Goal: Task Accomplishment & Management: Use online tool/utility

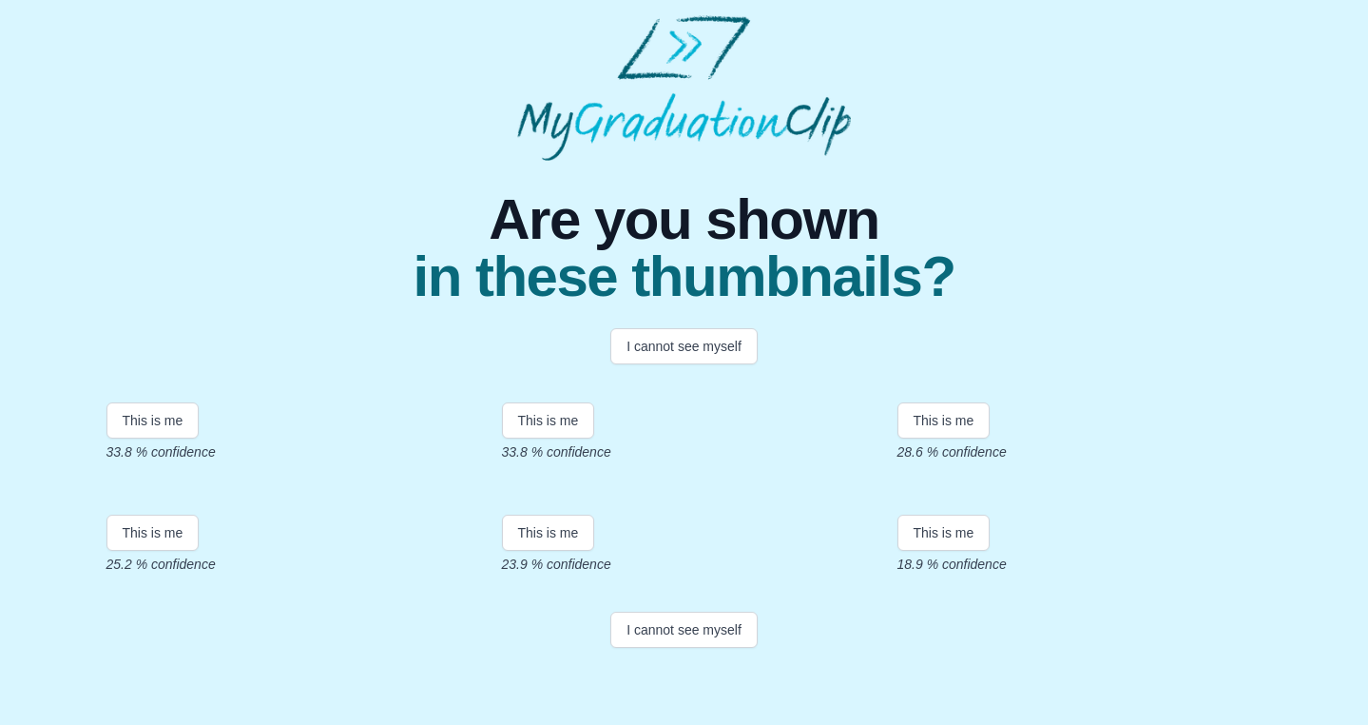
scroll to position [357, 0]
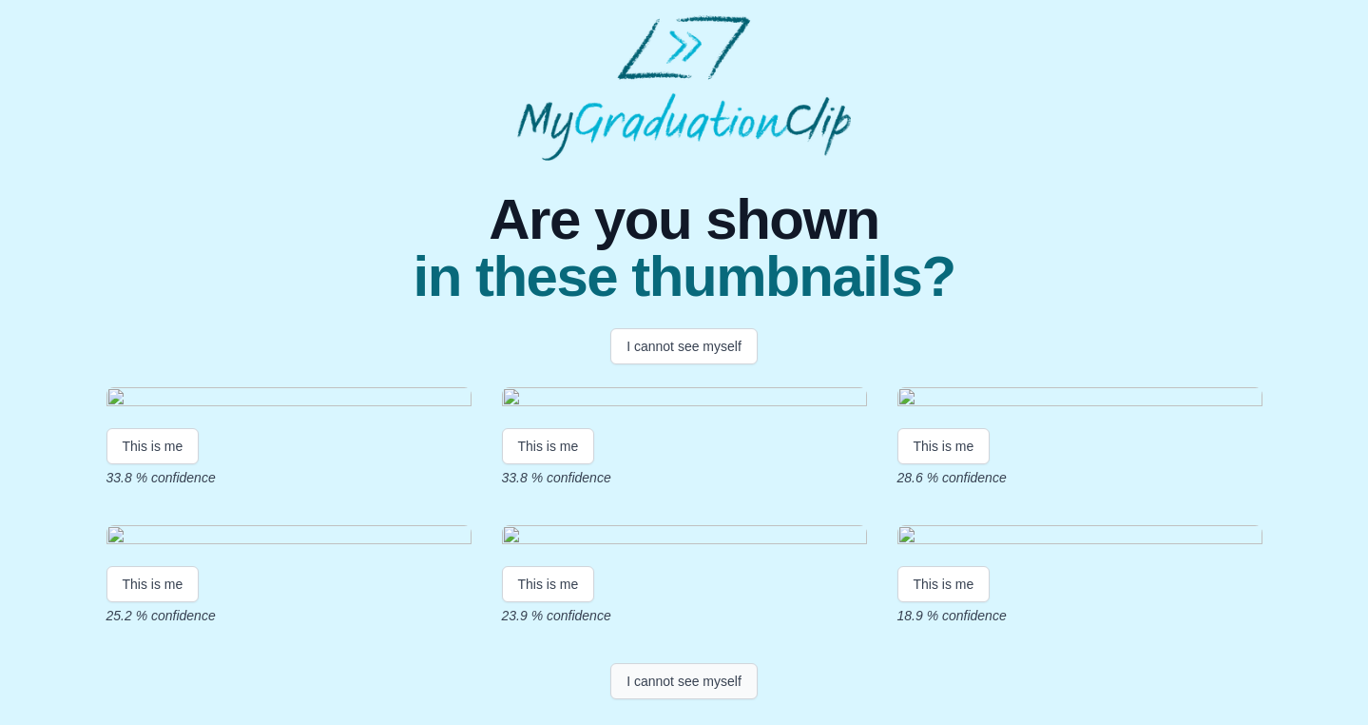
click at [704, 683] on button "I cannot see myself" at bounding box center [683, 681] width 147 height 36
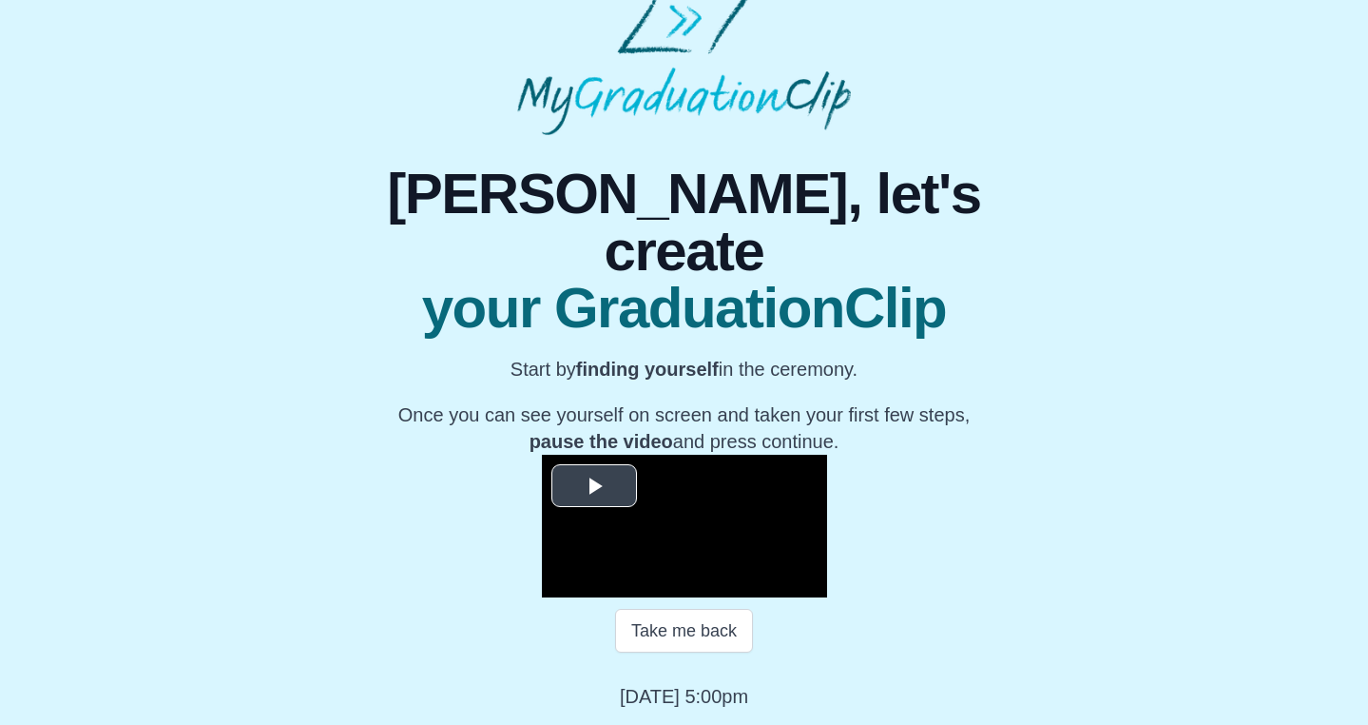
scroll to position [211, 0]
click at [594, 486] on span "Video Player" at bounding box center [594, 486] width 0 height 0
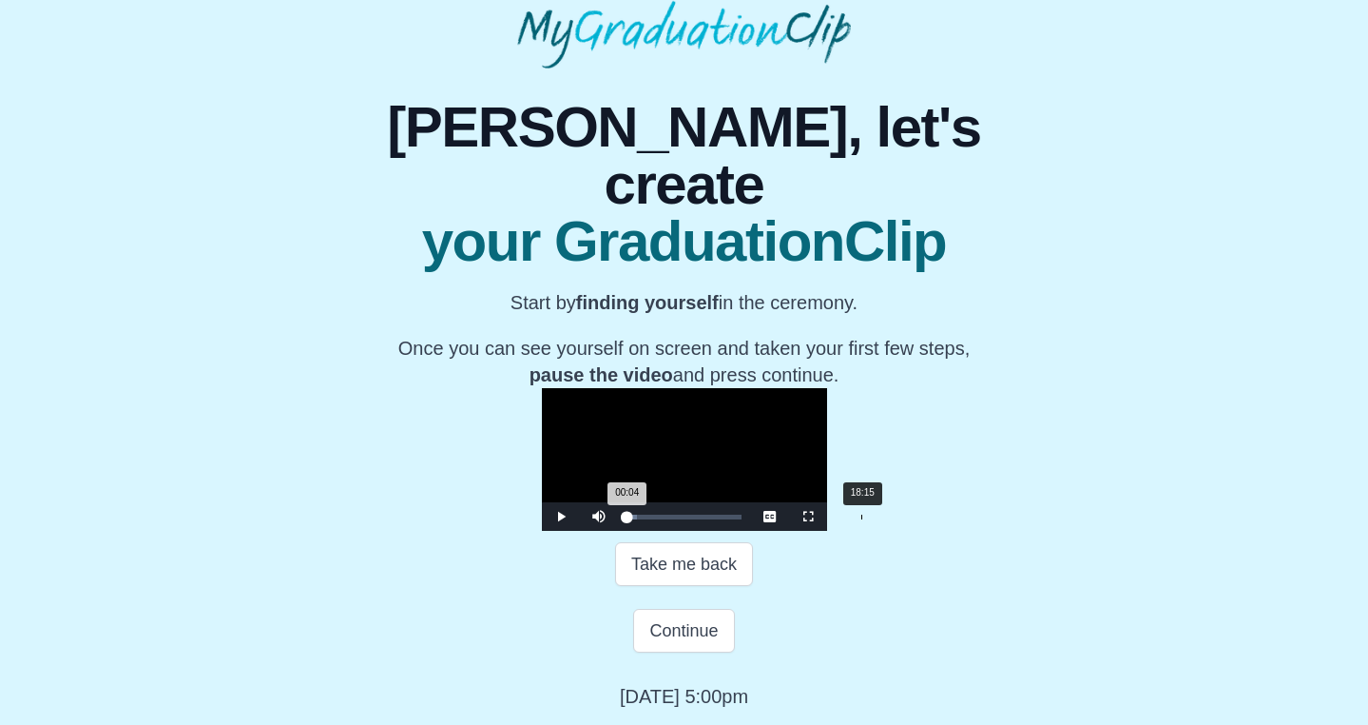
click at [663, 519] on div "Loaded : 0% 18:15 00:04 Progress : 0%" at bounding box center [685, 516] width 114 height 5
click at [853, 519] on div "17:35" at bounding box center [853, 516] width 1 height 5
click at [661, 519] on div "17:43 Progress : 0%" at bounding box center [653, 516] width 50 height 5
click at [659, 519] on div "18:09 Progress : 0%" at bounding box center [654, 516] width 52 height 5
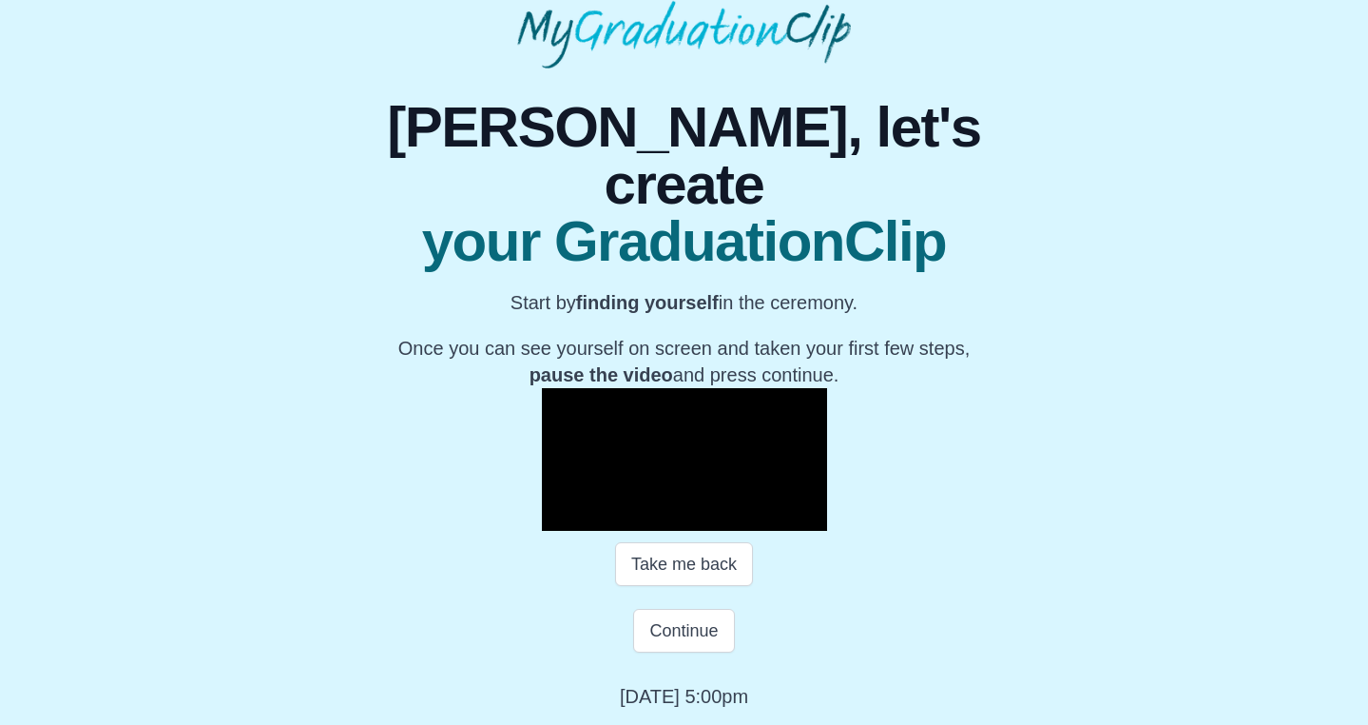
click at [561, 516] on span "Video Player" at bounding box center [561, 516] width 0 height 0
click at [657, 652] on button "Continue" at bounding box center [683, 631] width 101 height 44
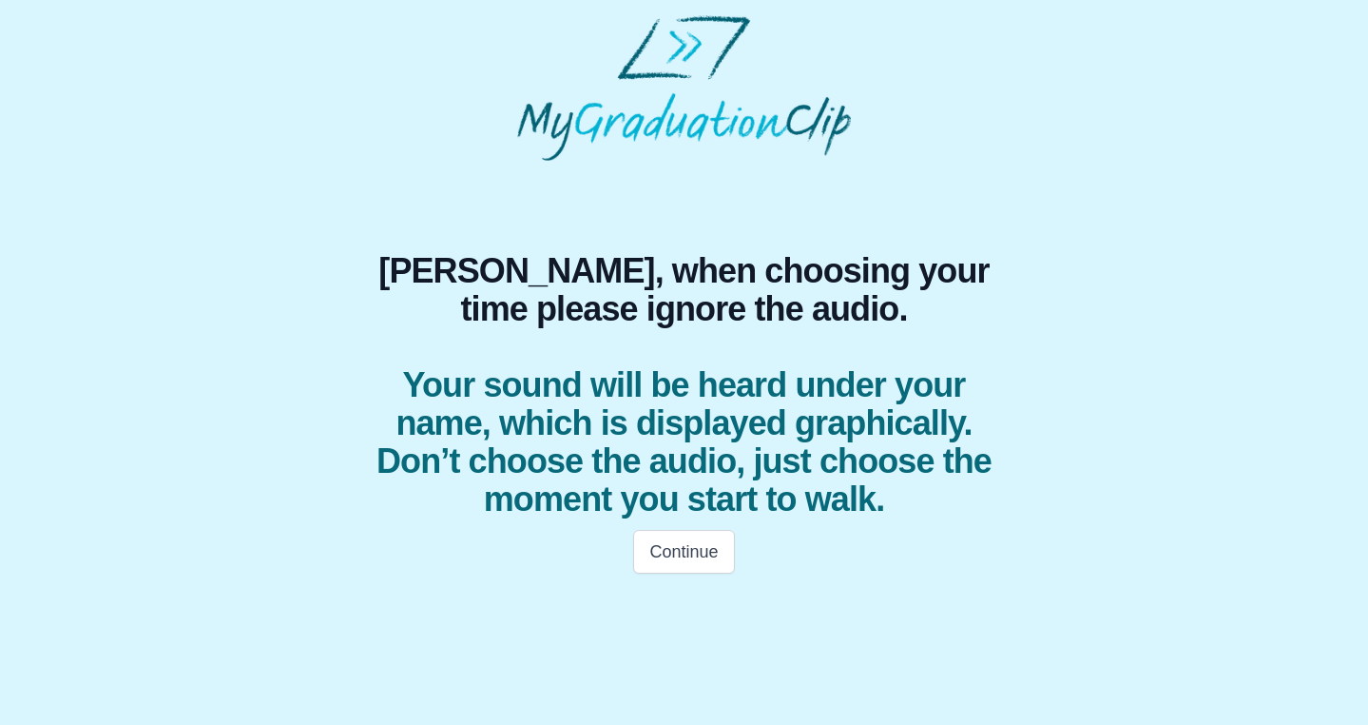
scroll to position [0, 0]
click at [686, 548] on button "Continue" at bounding box center [683, 552] width 101 height 44
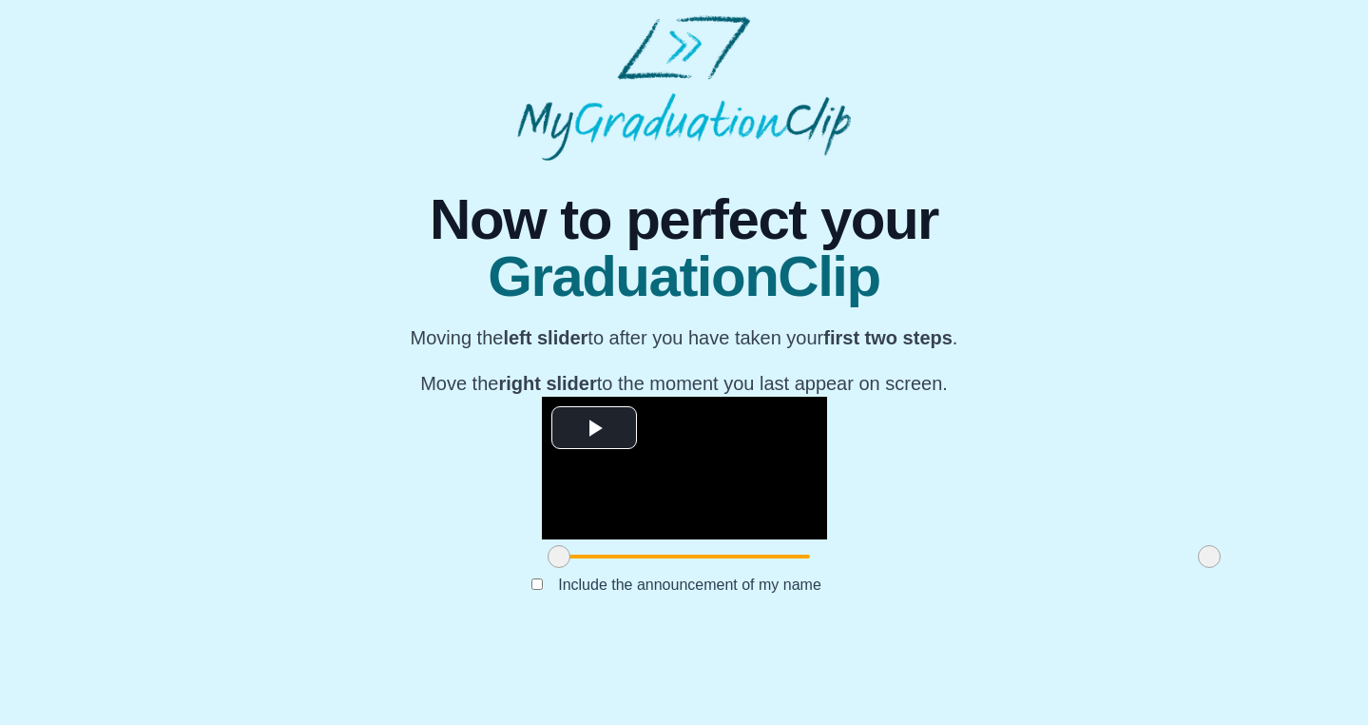
scroll to position [128, 0]
click at [594, 428] on span "Video Player" at bounding box center [594, 428] width 0 height 0
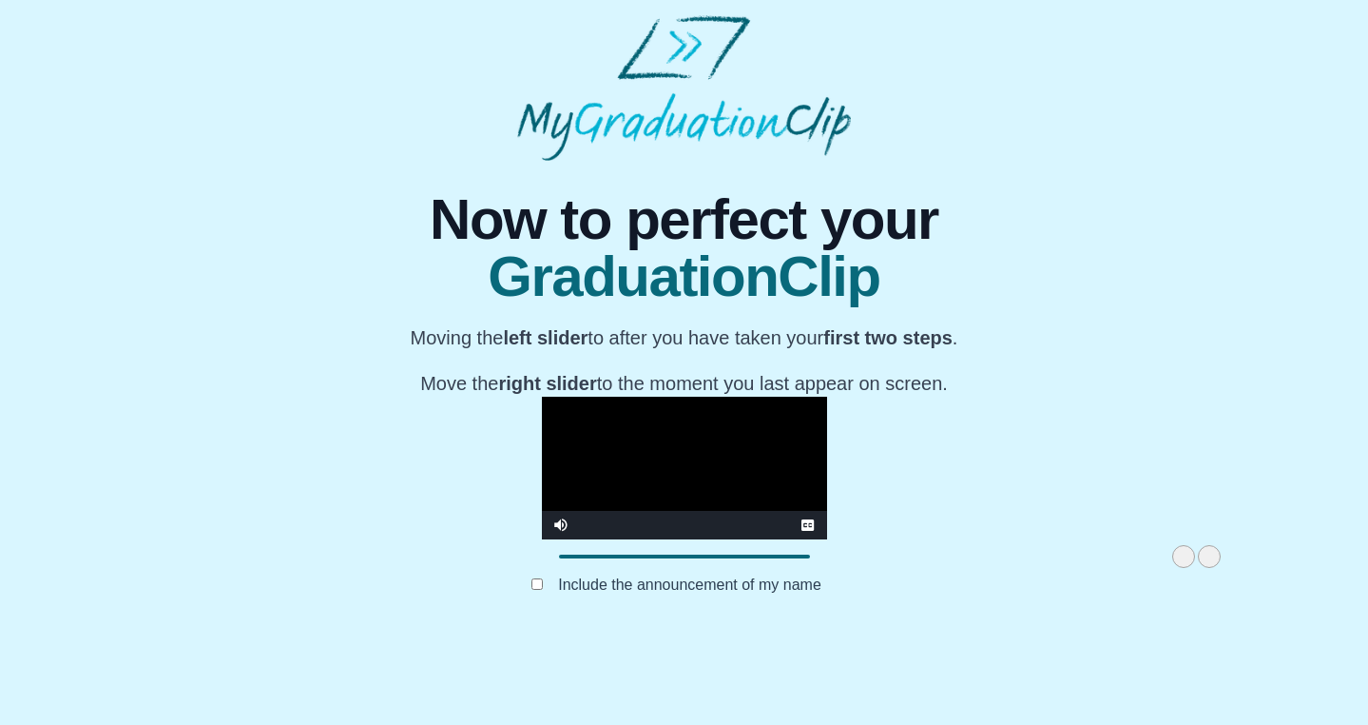
drag, startPoint x: 358, startPoint y: 667, endPoint x: 982, endPoint y: 652, distance: 624.8
click at [827, 573] on div "**********" at bounding box center [684, 484] width 285 height 177
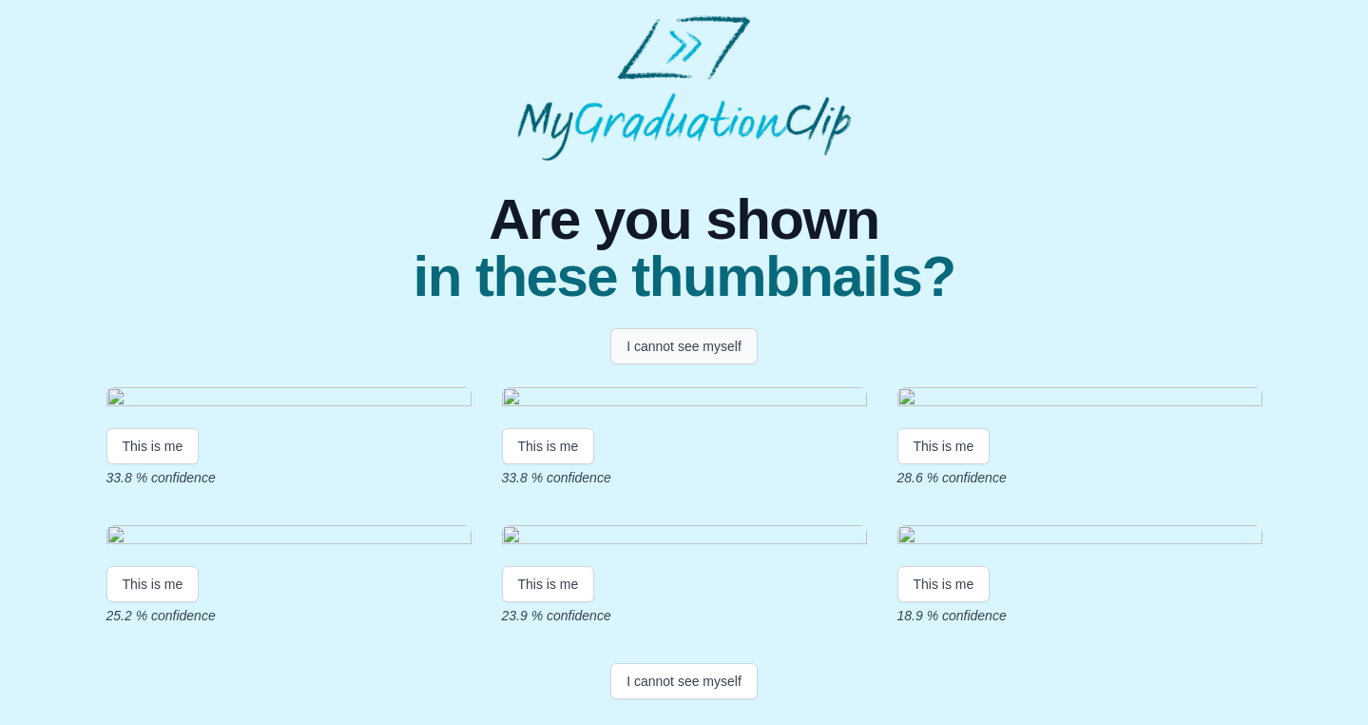
click at [702, 354] on button "I cannot see myself" at bounding box center [683, 346] width 147 height 36
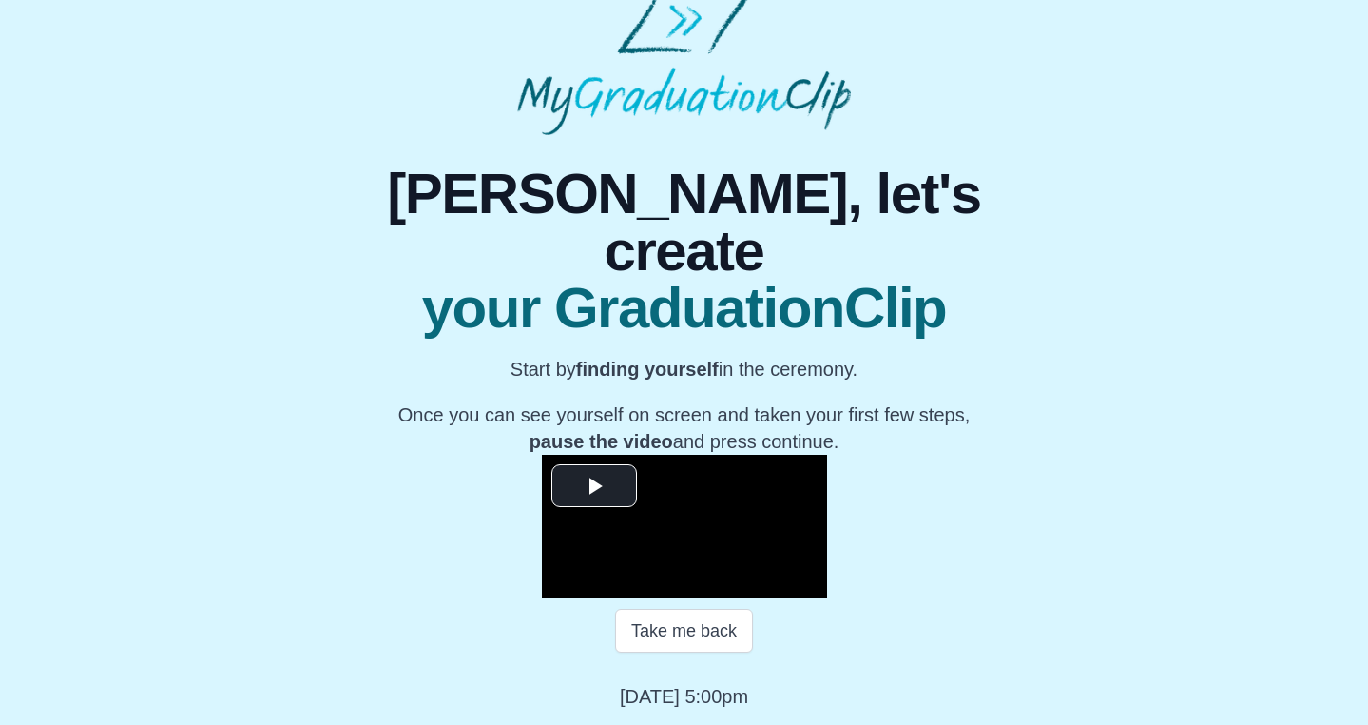
scroll to position [211, 0]
click at [594, 486] on span "Video Player" at bounding box center [594, 486] width 0 height 0
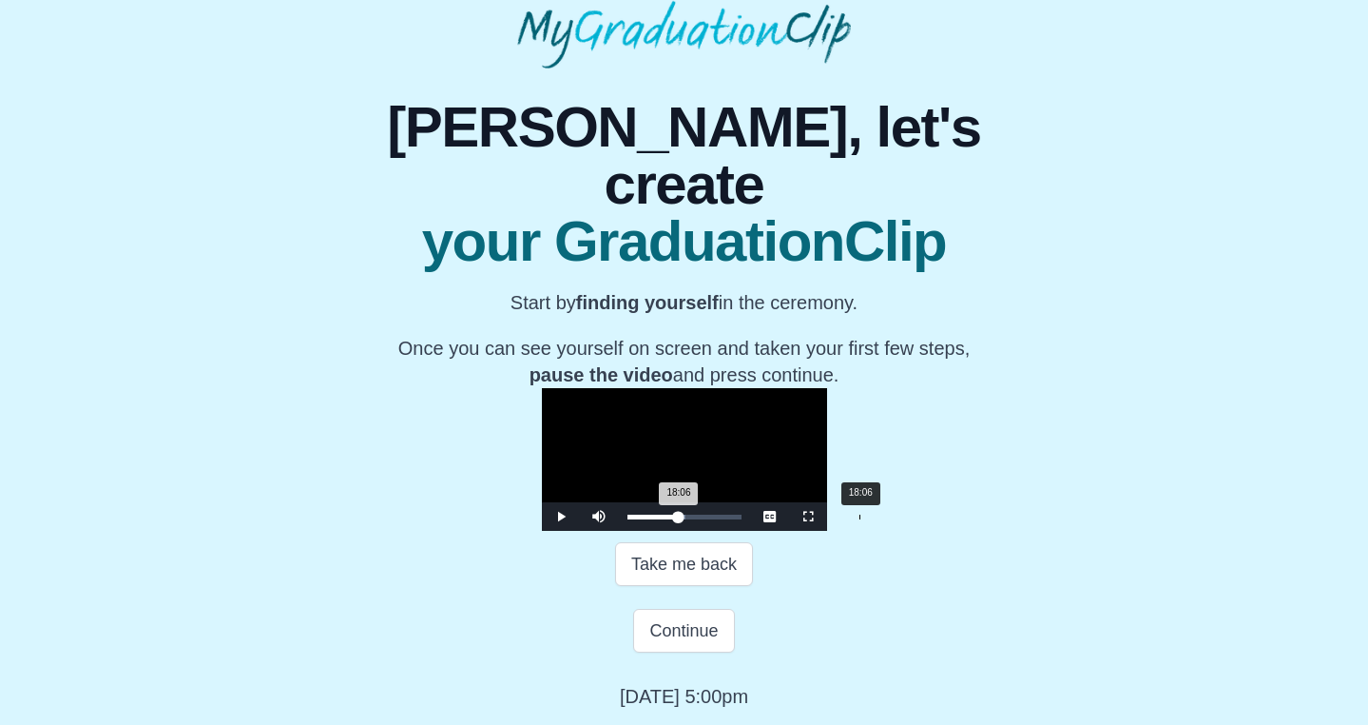
drag, startPoint x: 433, startPoint y: 581, endPoint x: 661, endPoint y: 578, distance: 228.2
click at [661, 519] on div "18:06 Progress : 0%" at bounding box center [653, 516] width 51 height 5
click at [675, 531] on div "Loaded : 0% 19:13 19:13 Progress : 0%" at bounding box center [684, 516] width 133 height 29
click at [666, 531] on div "Loaded : 0% 18:28 18:28 Progress : 0%" at bounding box center [684, 516] width 133 height 29
click at [661, 519] on div "18:06 Progress : 0%" at bounding box center [654, 516] width 53 height 5
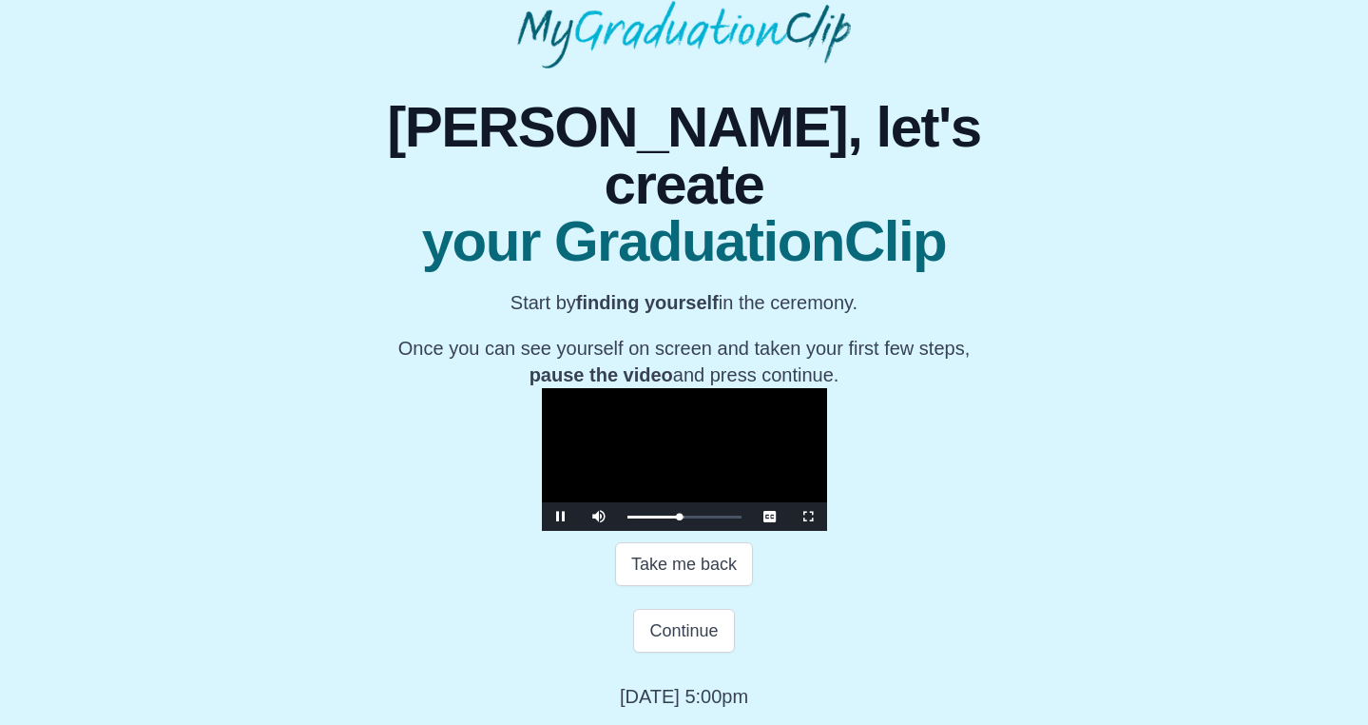
click at [561, 516] on span "Video Player" at bounding box center [561, 516] width 0 height 0
click at [682, 652] on button "Continue" at bounding box center [683, 631] width 101 height 44
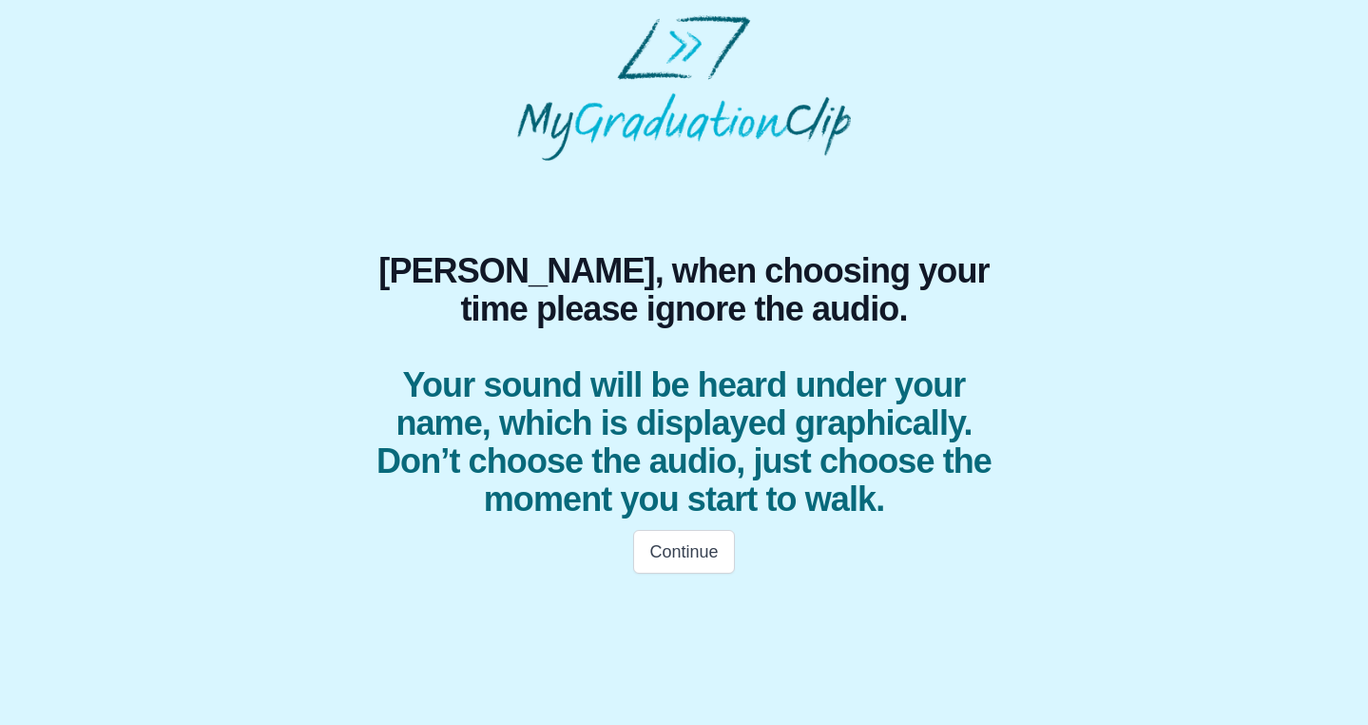
scroll to position [0, 0]
click at [713, 550] on button "Continue" at bounding box center [683, 552] width 101 height 44
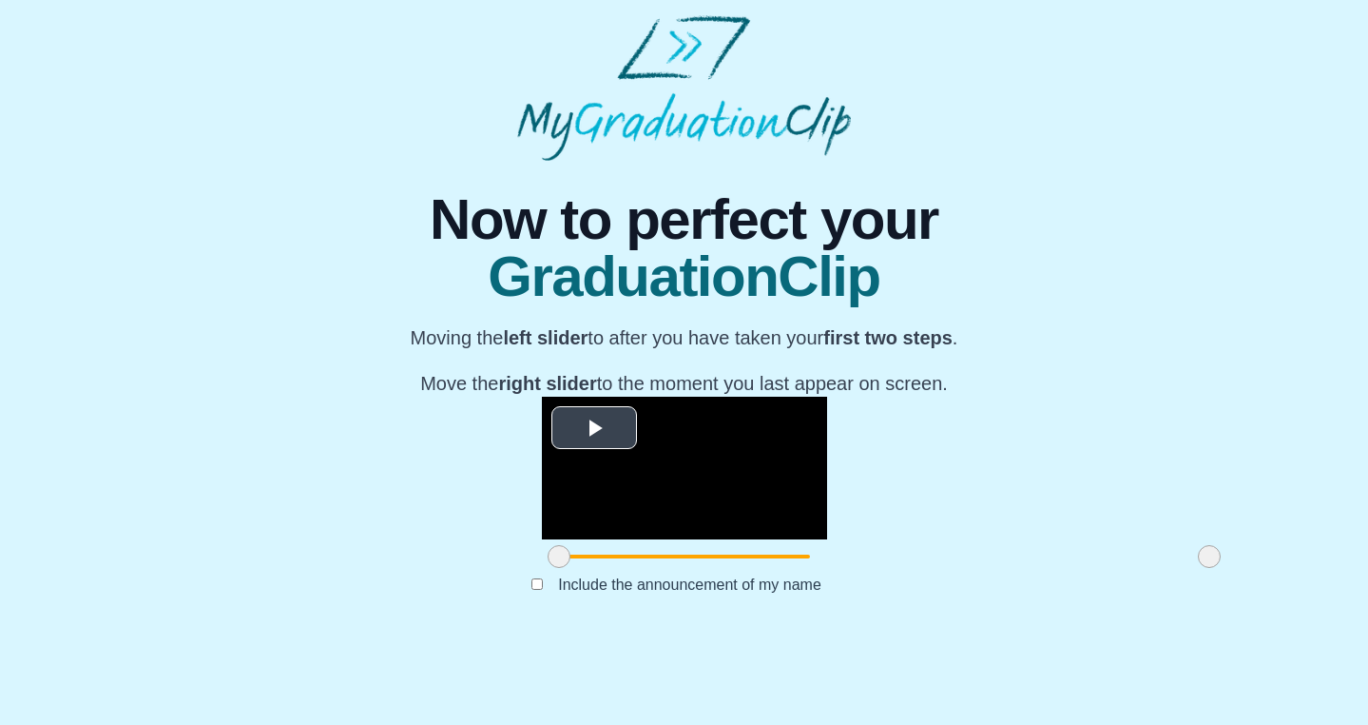
scroll to position [165, 0]
click at [594, 428] on span "Video Player" at bounding box center [594, 428] width 0 height 0
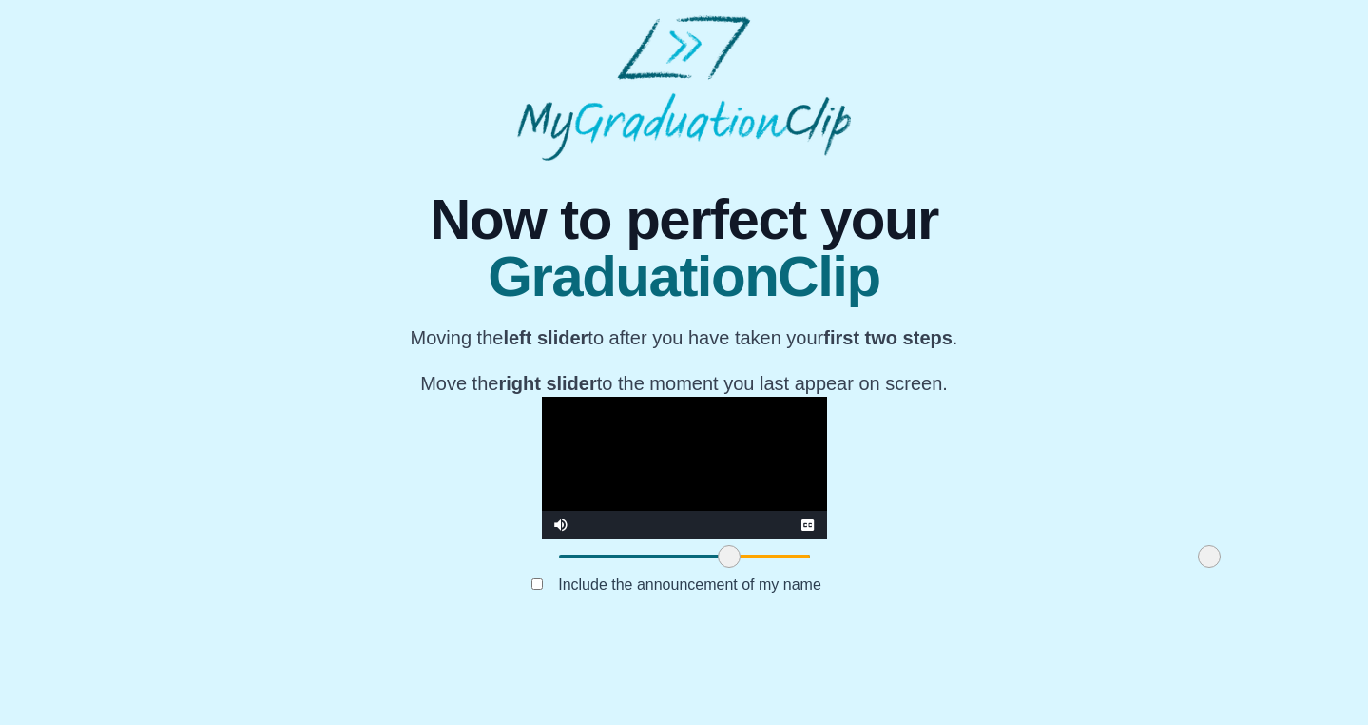
drag, startPoint x: 360, startPoint y: 632, endPoint x: 531, endPoint y: 628, distance: 170.3
click at [718, 568] on span at bounding box center [729, 556] width 23 height 23
click at [725, 568] on span at bounding box center [736, 556] width 23 height 23
click at [732, 568] on span at bounding box center [743, 556] width 23 height 23
drag, startPoint x: 1012, startPoint y: 629, endPoint x: 883, endPoint y: 628, distance: 128.4
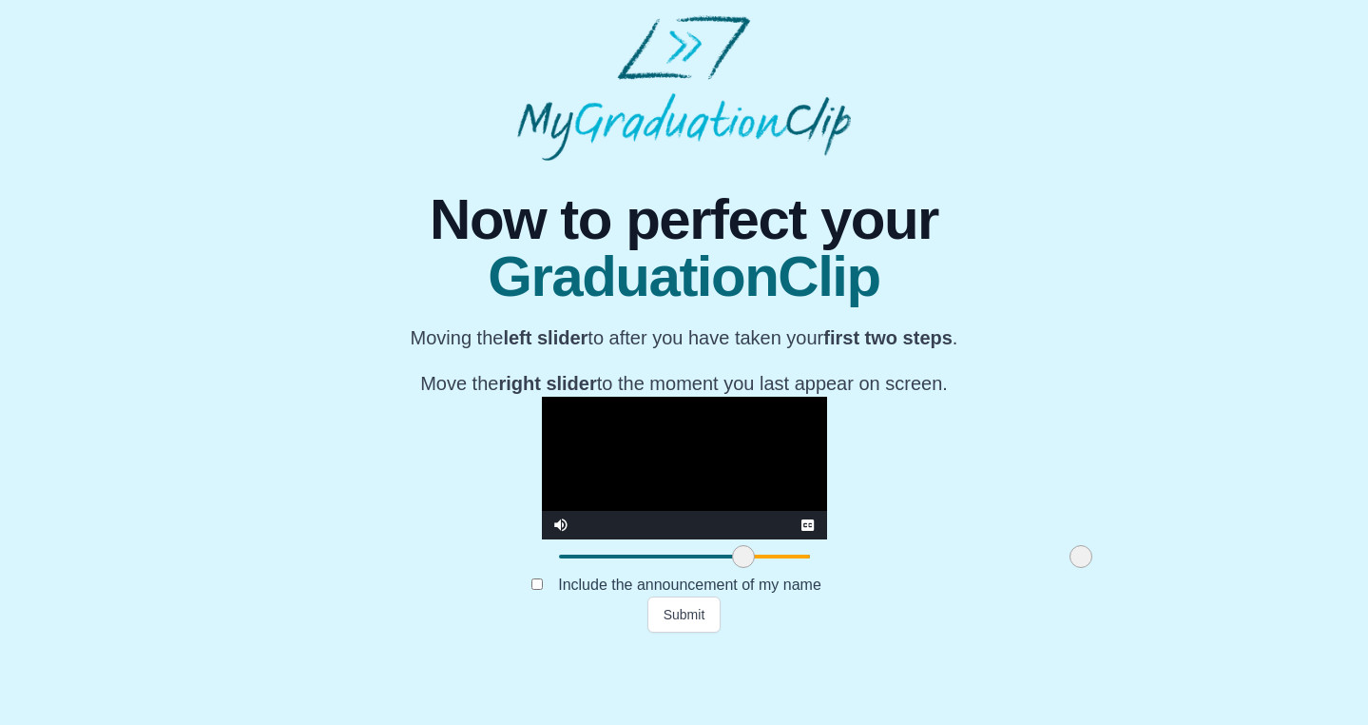
click at [1070, 568] on span at bounding box center [1081, 556] width 23 height 23
click at [695, 632] on button "Submit" at bounding box center [684, 614] width 74 height 36
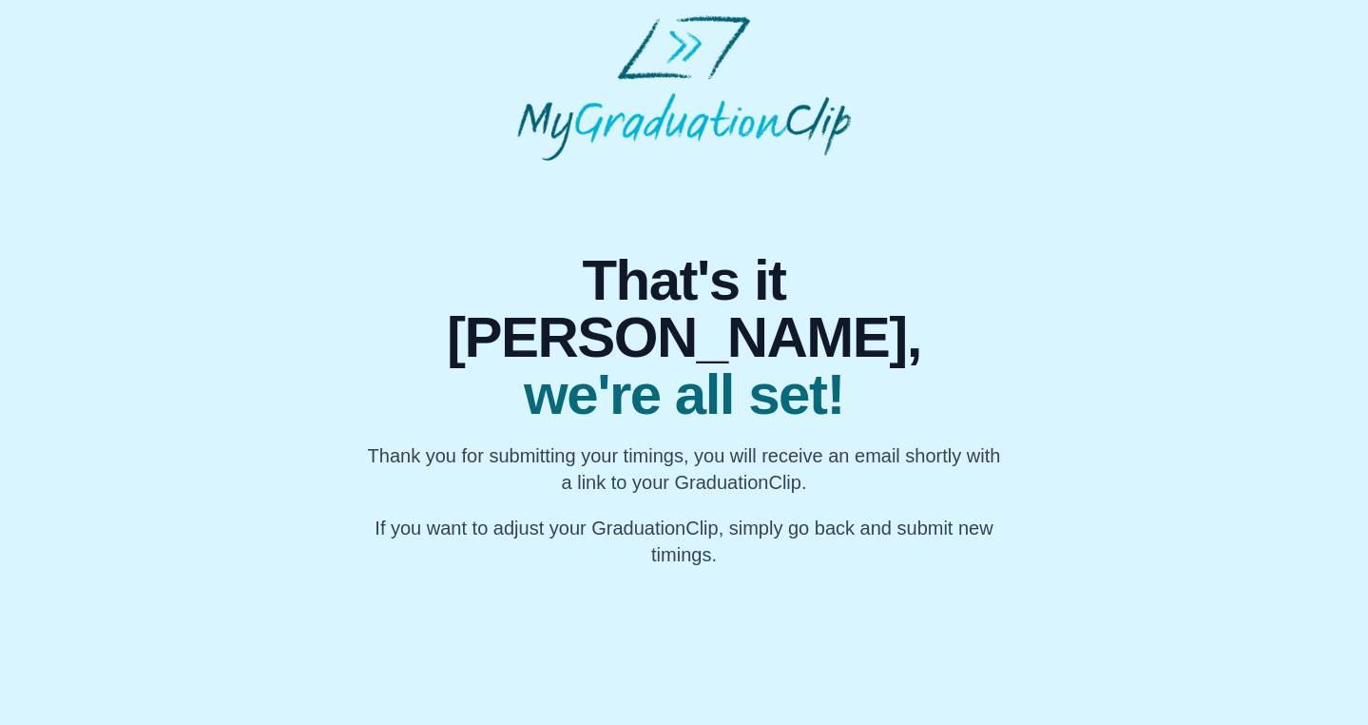
scroll to position [0, 0]
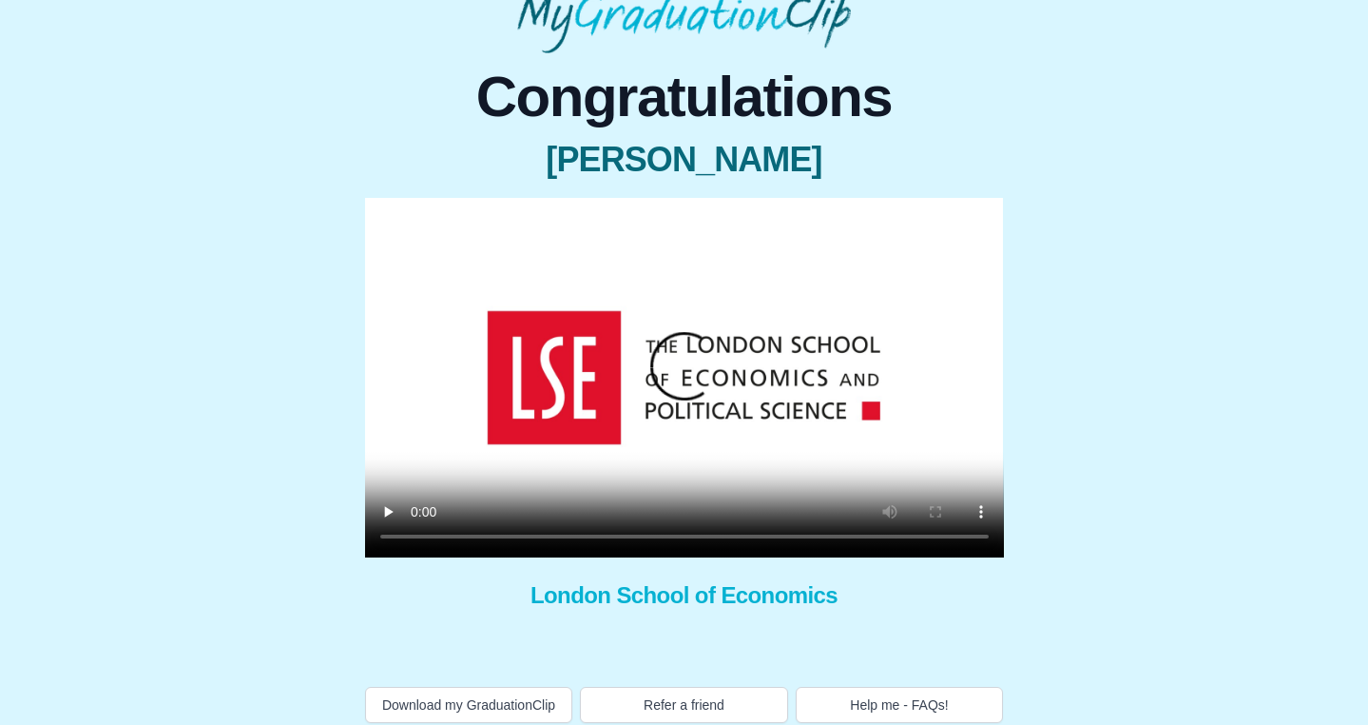
scroll to position [138, 0]
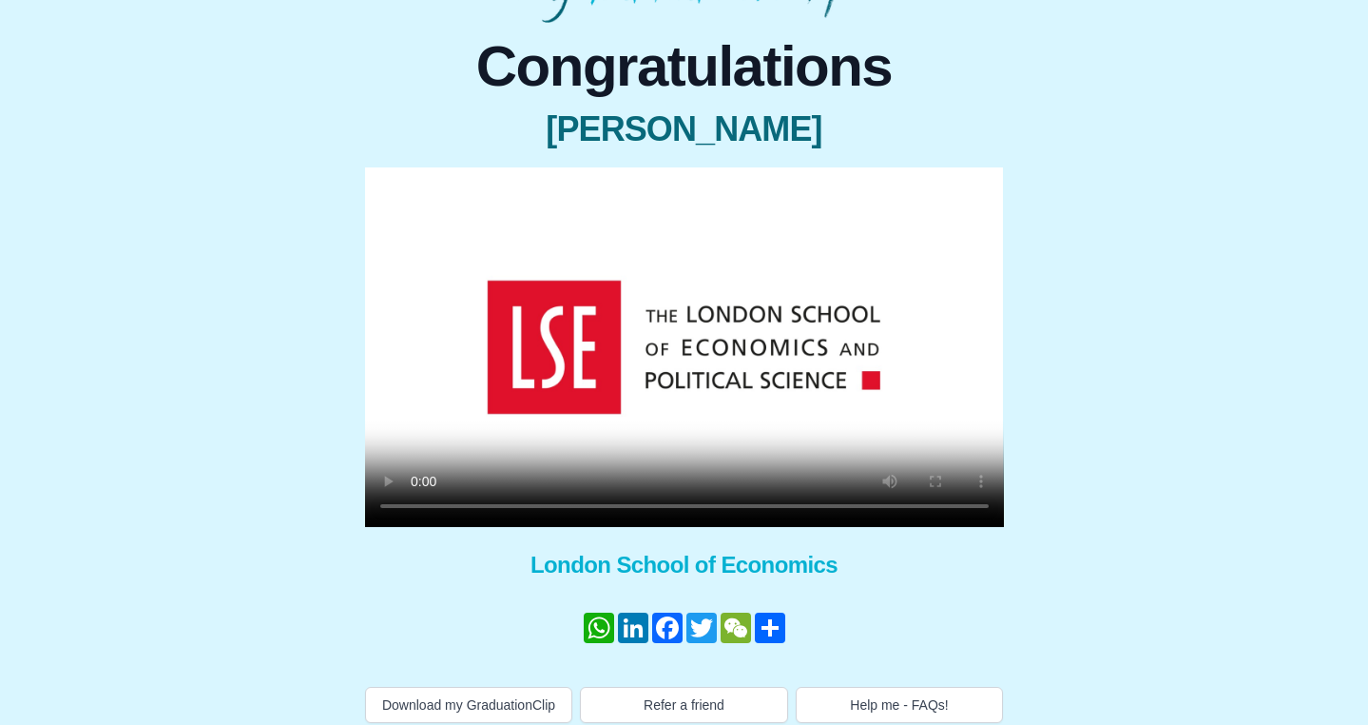
click at [412, 510] on video at bounding box center [684, 346] width 639 height 359
click at [417, 510] on video at bounding box center [684, 346] width 639 height 359
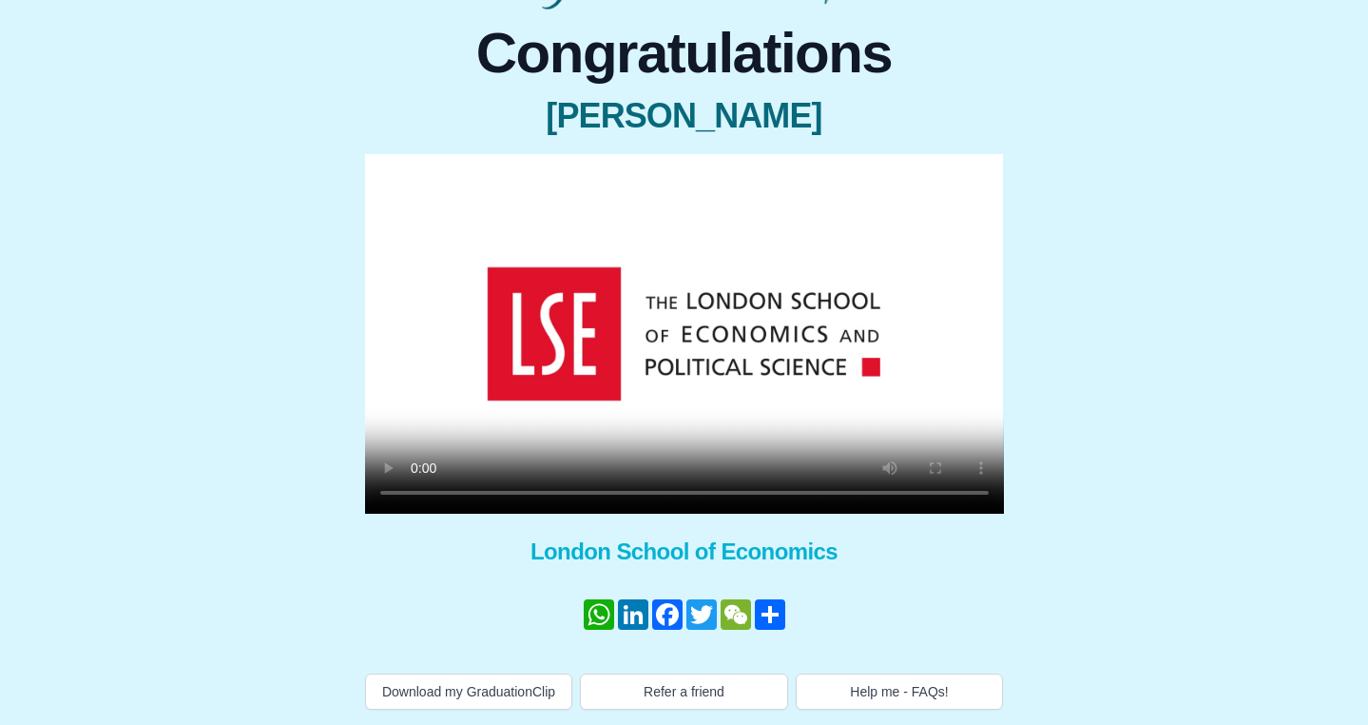
scroll to position [170, 0]
click at [415, 473] on video at bounding box center [684, 333] width 639 height 359
click at [420, 474] on video at bounding box center [684, 333] width 639 height 359
click at [549, 473] on video at bounding box center [684, 333] width 639 height 359
click at [554, 473] on video at bounding box center [684, 333] width 639 height 359
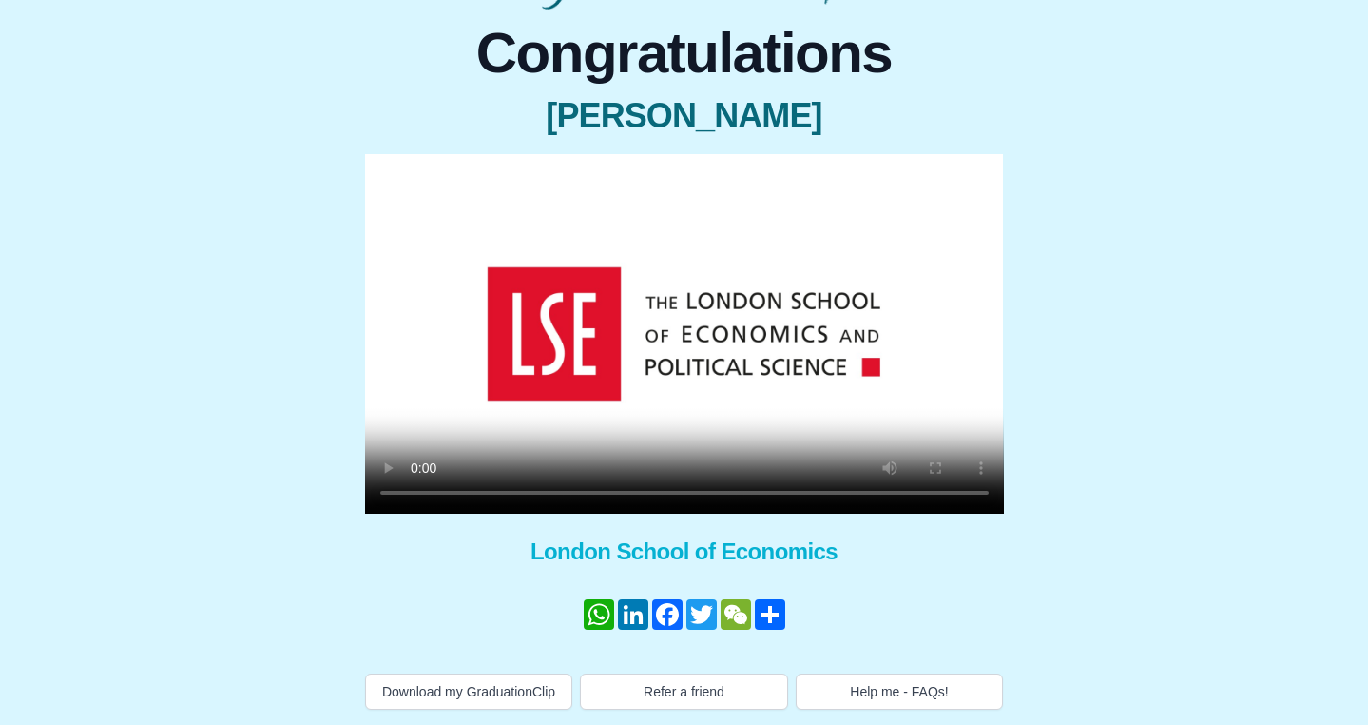
click at [568, 473] on video at bounding box center [684, 333] width 639 height 359
click at [584, 473] on video at bounding box center [684, 333] width 639 height 359
click at [419, 477] on video at bounding box center [684, 333] width 639 height 359
click at [483, 698] on button "Download my GraduationClip" at bounding box center [469, 691] width 208 height 36
click at [889, 682] on button "Help me - FAQs!" at bounding box center [900, 691] width 208 height 36
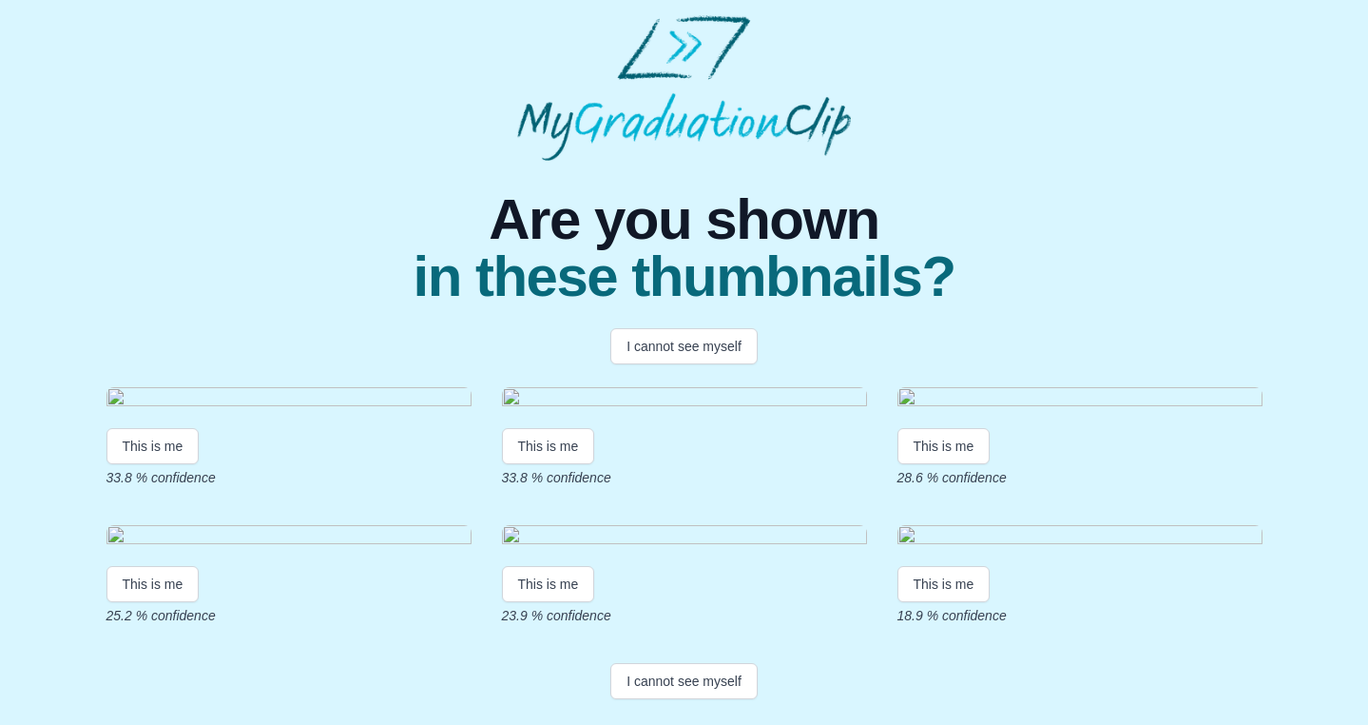
scroll to position [12, 0]
click at [727, 336] on button "I cannot see myself" at bounding box center [683, 346] width 147 height 36
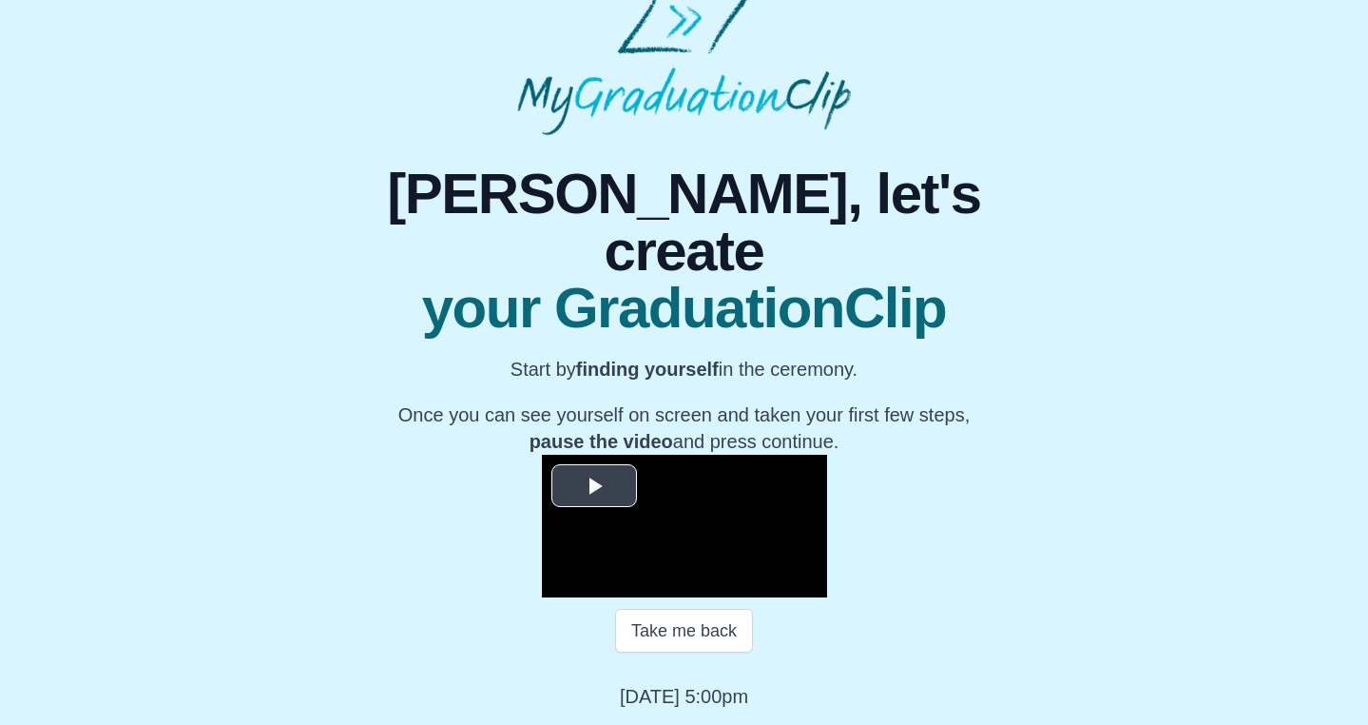
scroll to position [211, 0]
click at [594, 486] on span "Video Player" at bounding box center [594, 486] width 0 height 0
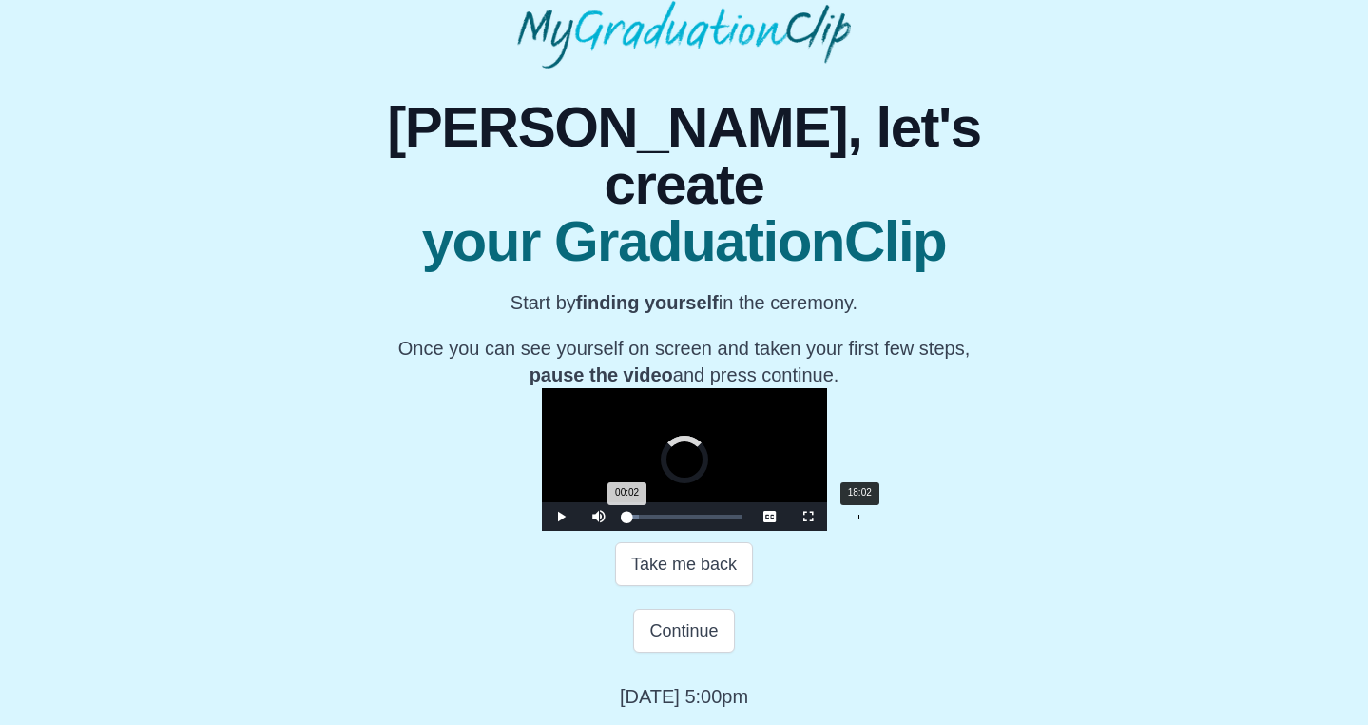
click at [859, 519] on div "18:02" at bounding box center [859, 516] width 1 height 5
click at [561, 516] on span "Video Player" at bounding box center [561, 516] width 0 height 0
click at [686, 652] on button "Continue" at bounding box center [683, 631] width 101 height 44
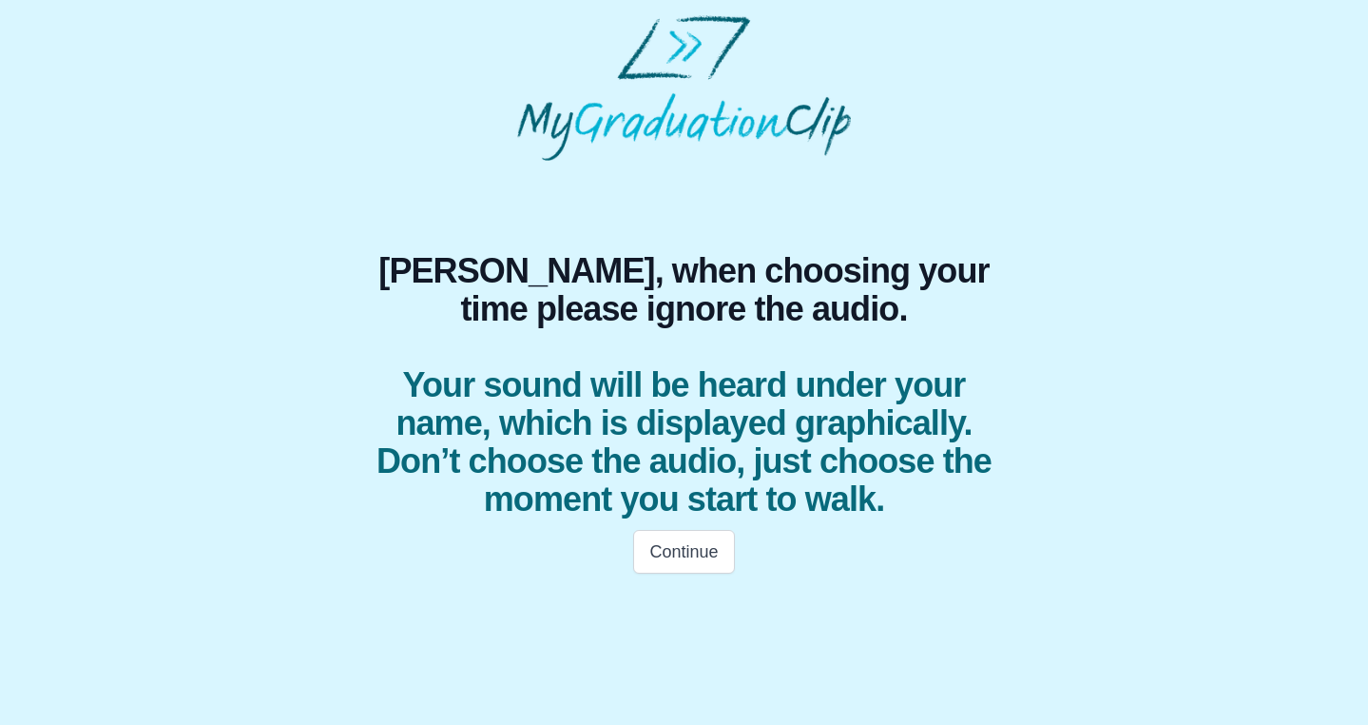
scroll to position [0, 0]
click at [691, 563] on button "Continue" at bounding box center [683, 552] width 101 height 44
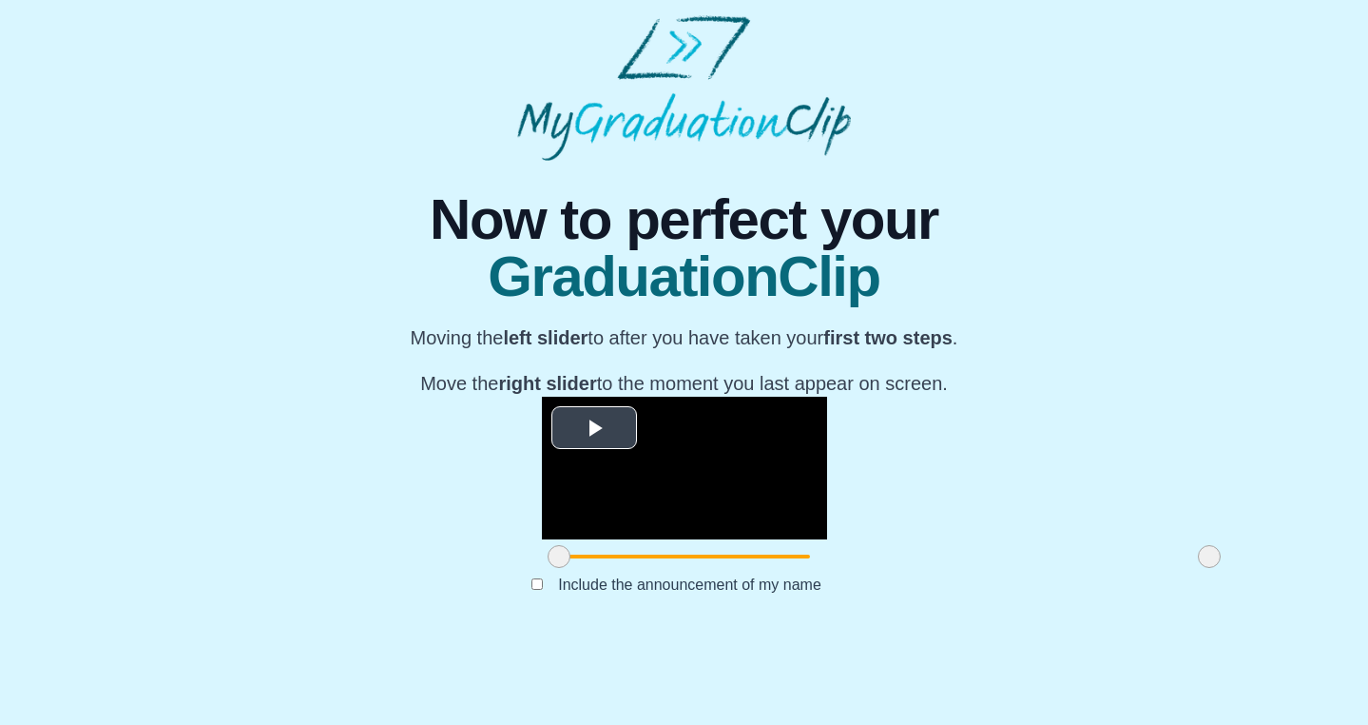
scroll to position [165, 0]
click at [594, 428] on span "Video Player" at bounding box center [594, 428] width 0 height 0
click at [548, 568] on span at bounding box center [559, 556] width 23 height 23
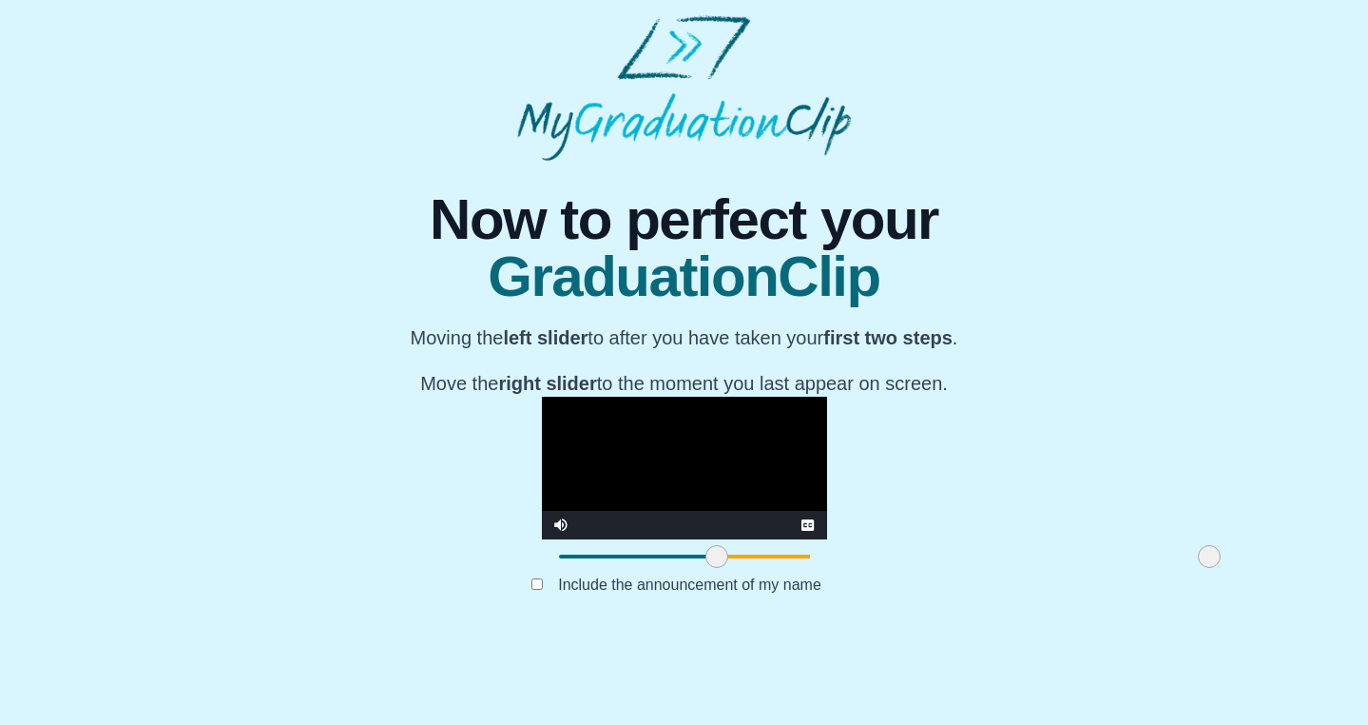
drag, startPoint x: 362, startPoint y: 632, endPoint x: 520, endPoint y: 632, distance: 157.8
click at [705, 568] on span at bounding box center [716, 556] width 23 height 23
drag, startPoint x: 1006, startPoint y: 635, endPoint x: 1030, endPoint y: 627, distance: 25.3
click at [1030, 627] on div "**********" at bounding box center [684, 397] width 1338 height 472
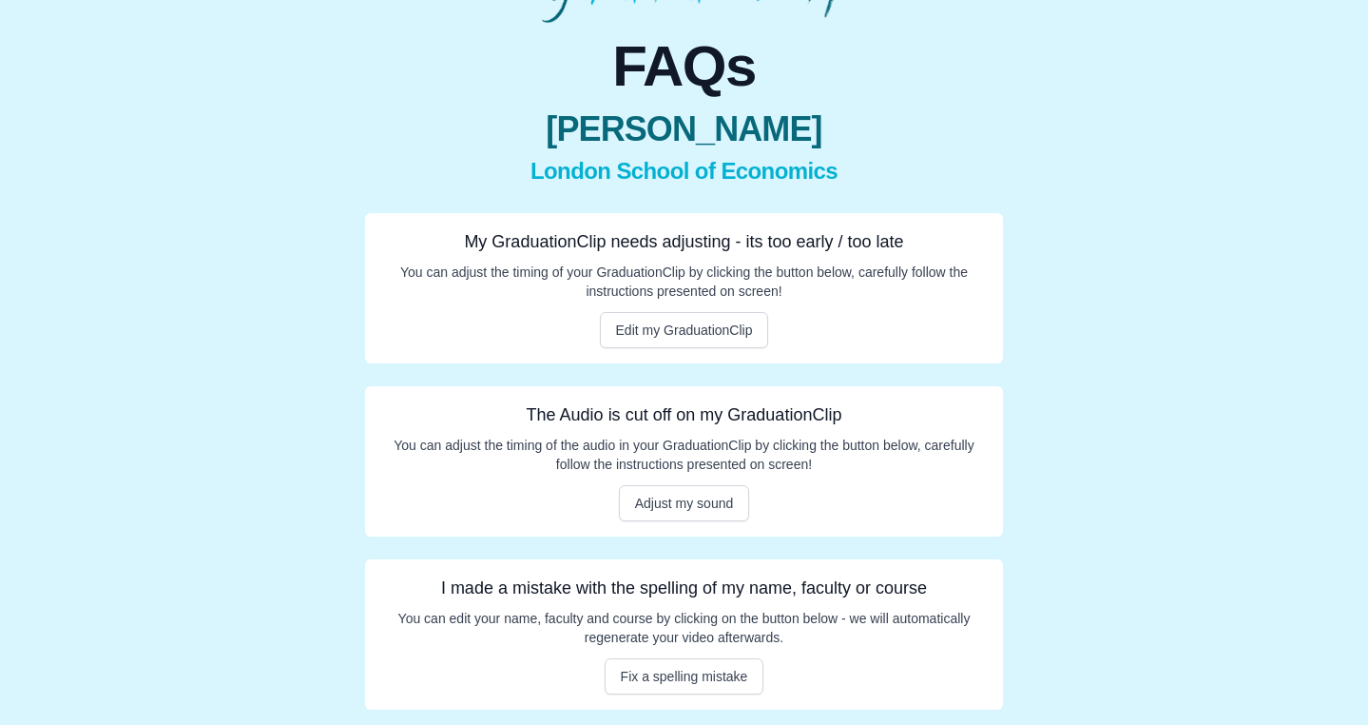
scroll to position [138, 0]
click at [668, 502] on button "Adjust my sound" at bounding box center [684, 503] width 131 height 36
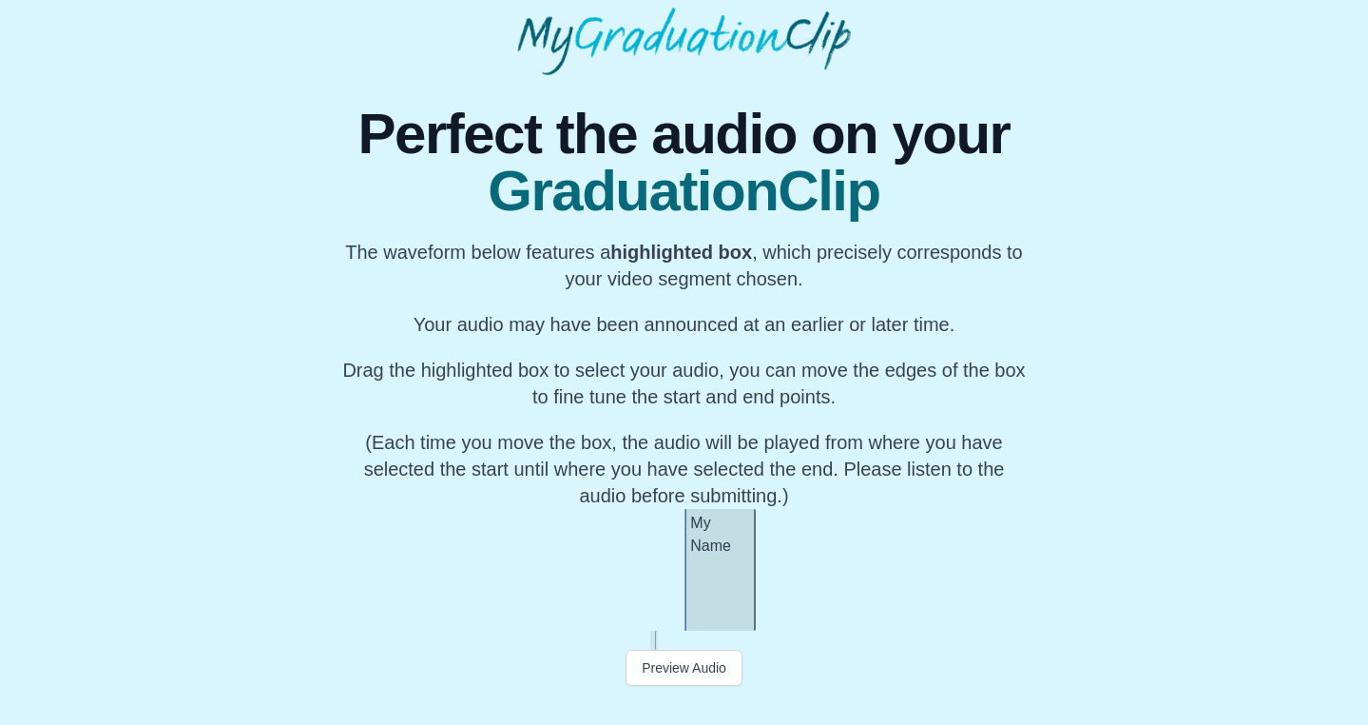
scroll to position [92, 0]
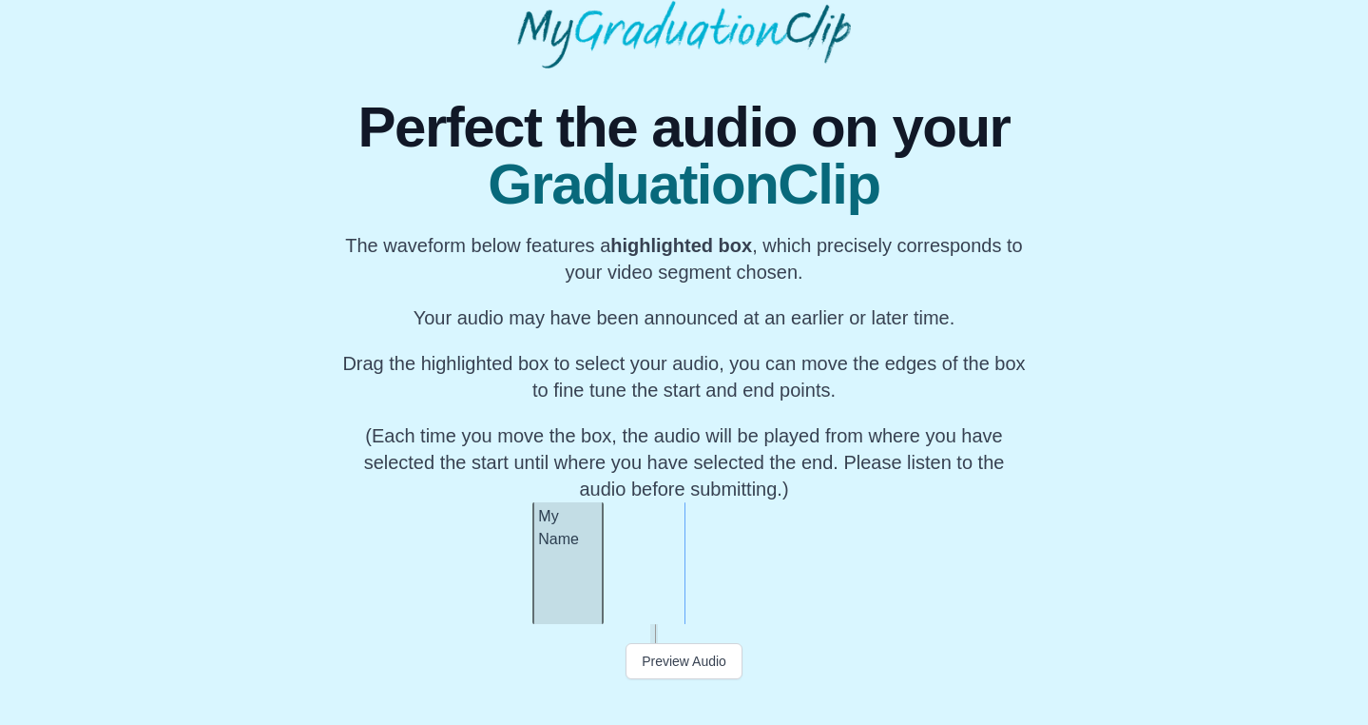
click at [575, 586] on div "My Name" at bounding box center [567, 563] width 71 height 122
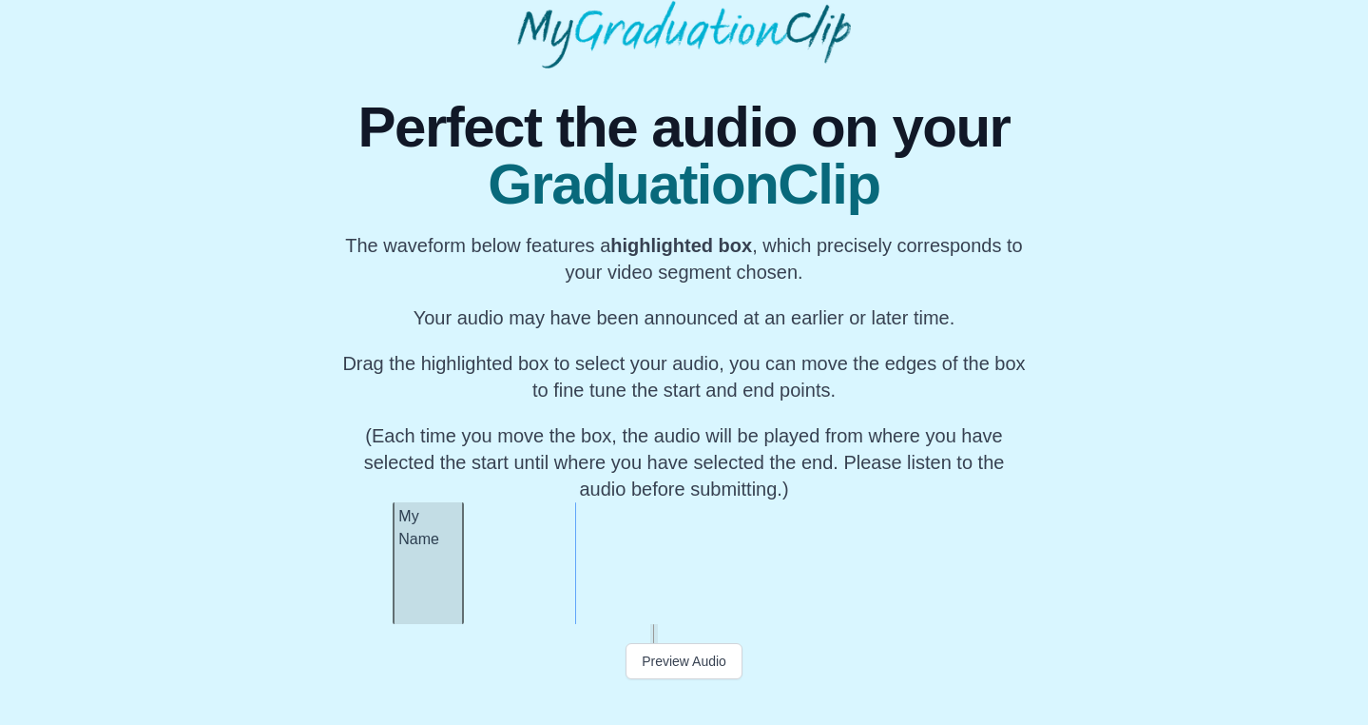
click at [431, 573] on div "My Name" at bounding box center [428, 563] width 71 height 122
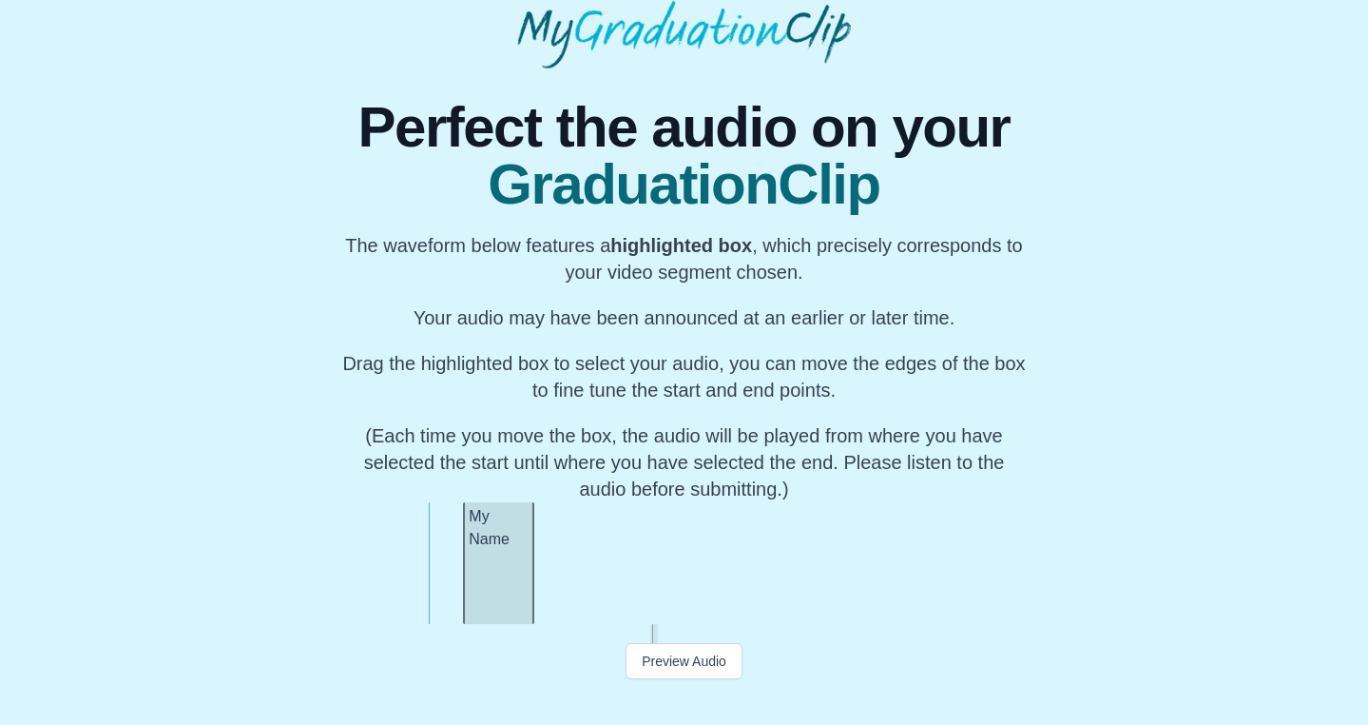
click at [509, 571] on div "My Name" at bounding box center [498, 563] width 71 height 122
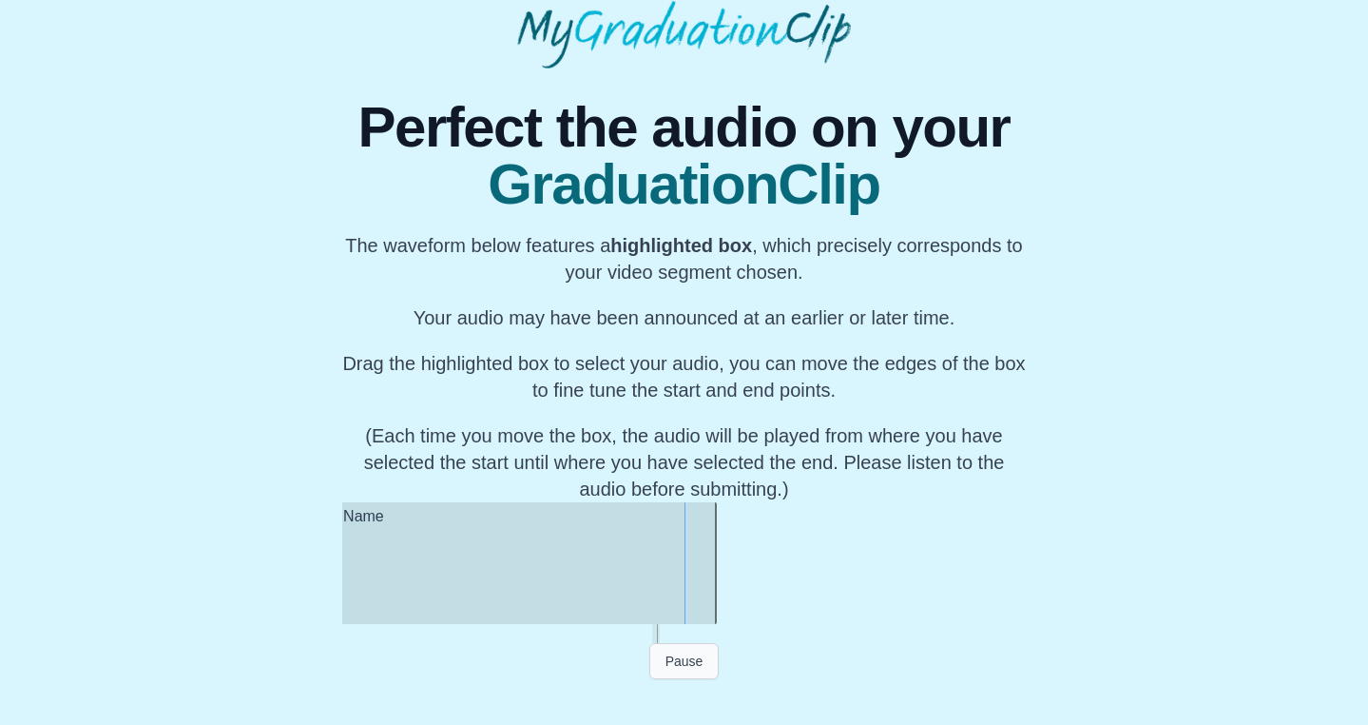
click at [695, 661] on button "Pause" at bounding box center [684, 661] width 70 height 36
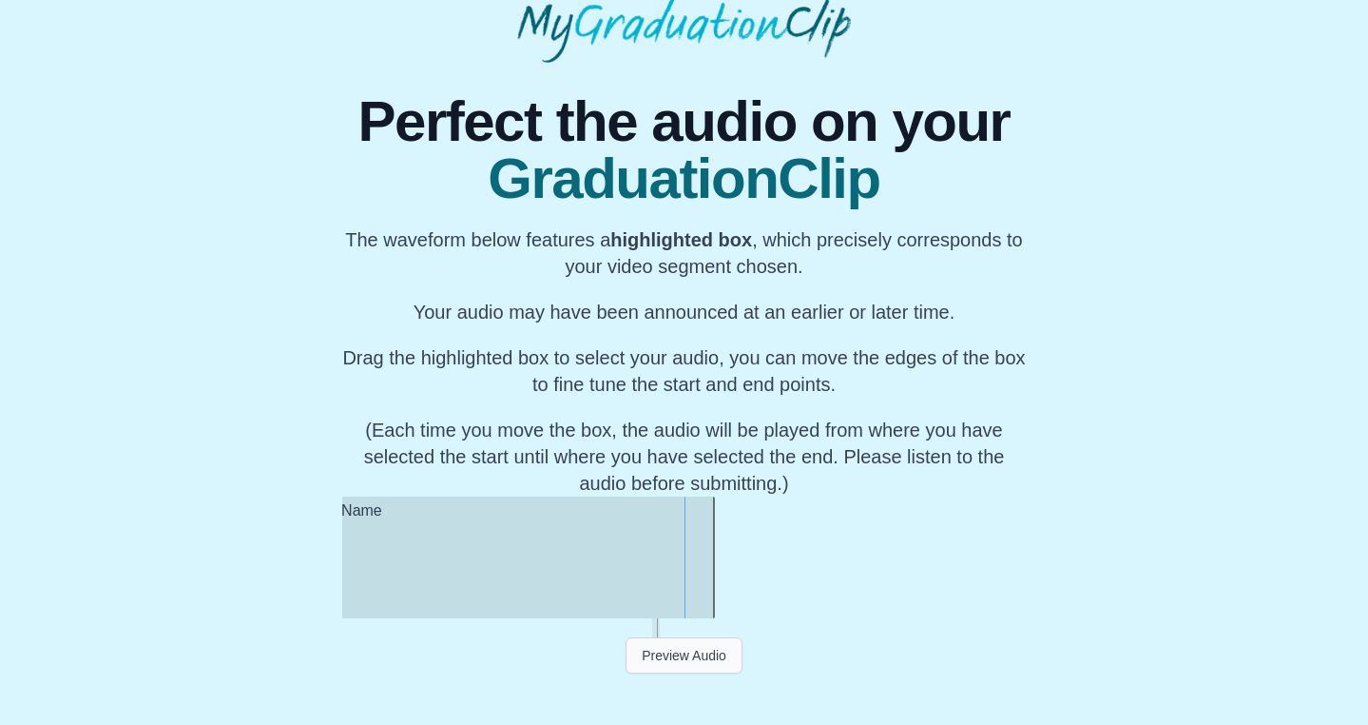
scroll to position [98, 0]
click at [690, 656] on button "Preview Audio" at bounding box center [684, 655] width 117 height 36
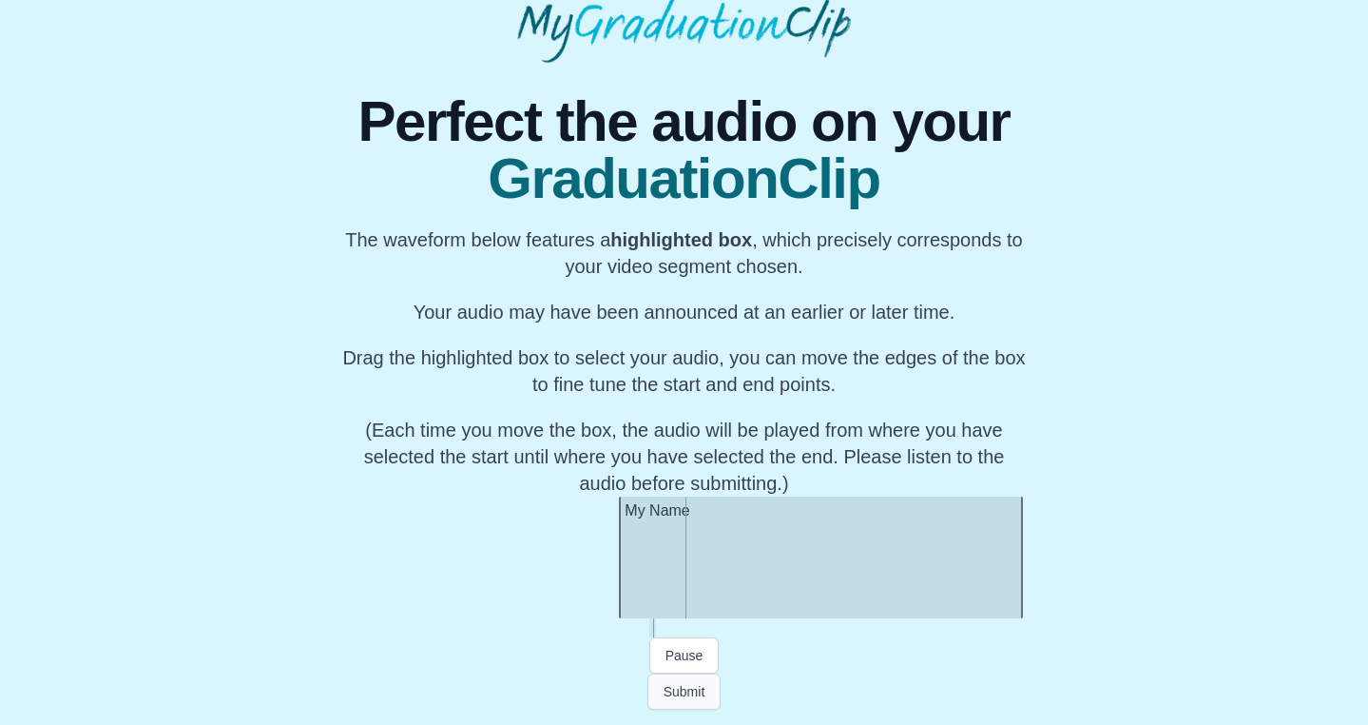
click at [673, 694] on button "Submit" at bounding box center [684, 691] width 74 height 36
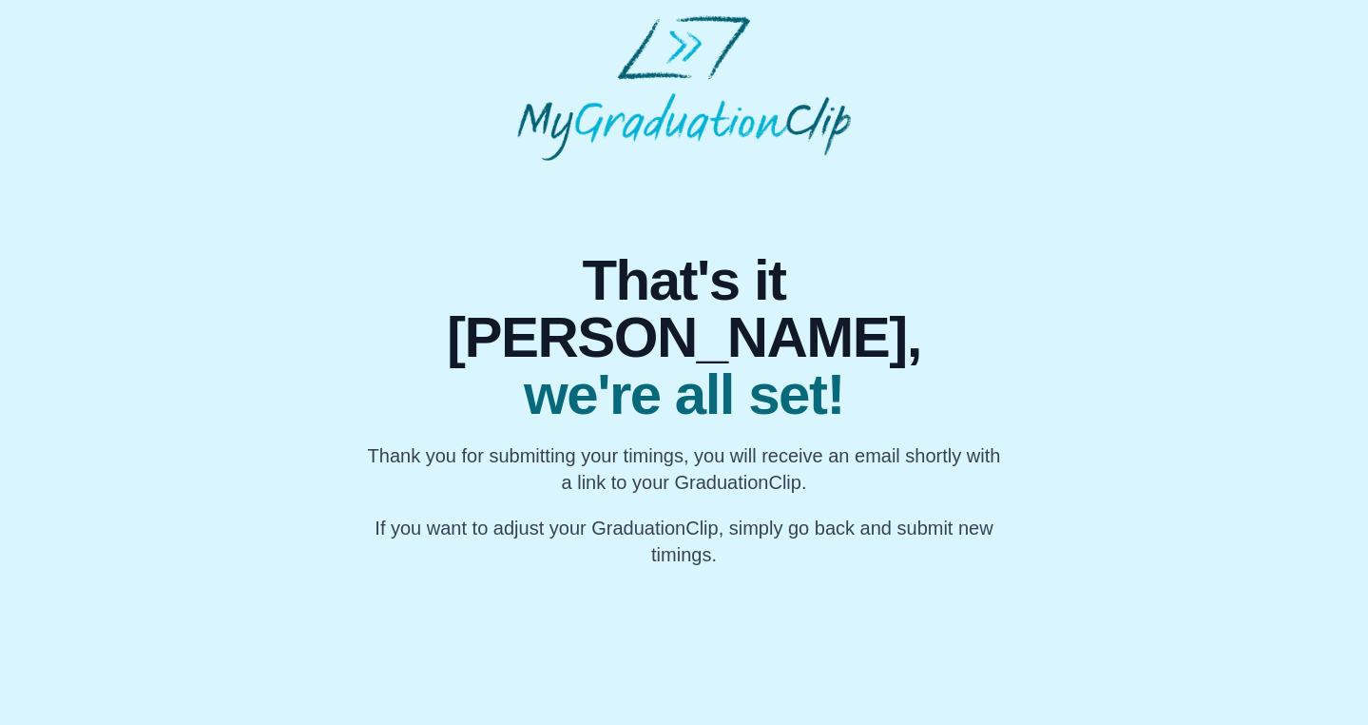
scroll to position [0, 0]
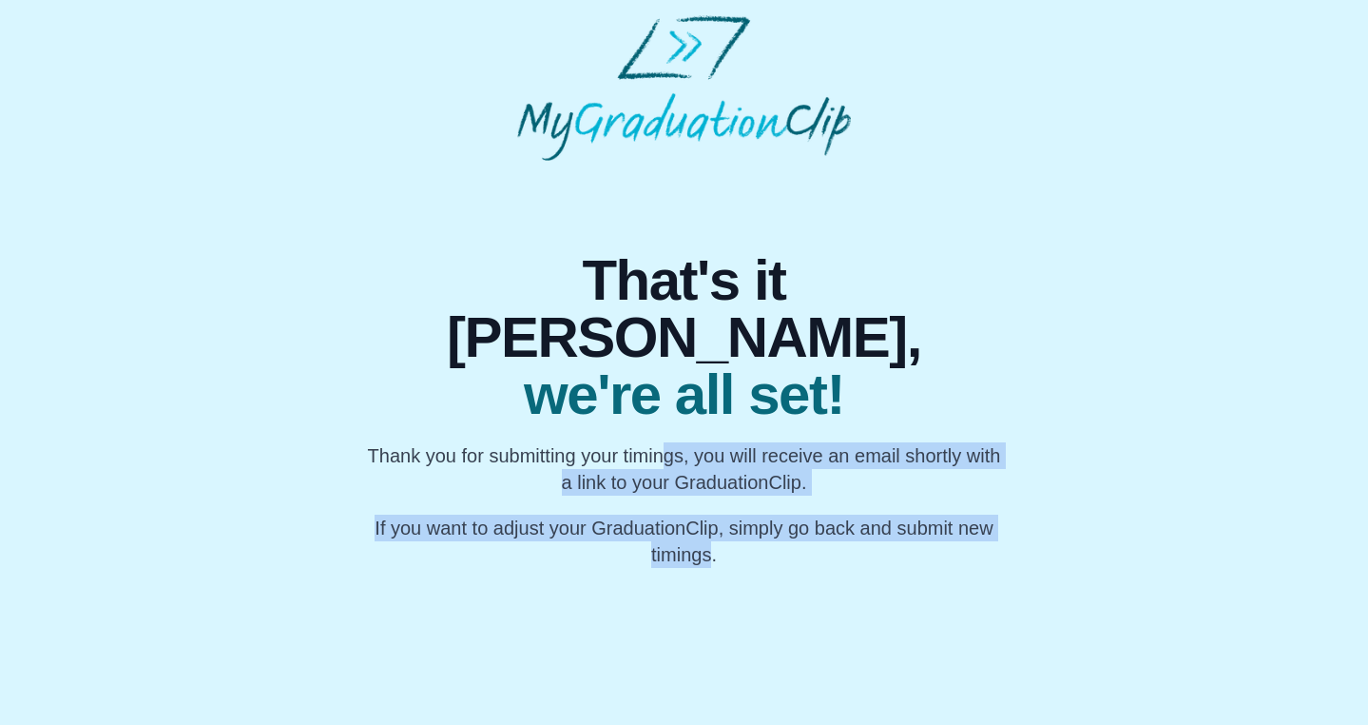
drag, startPoint x: 673, startPoint y: 387, endPoint x: 711, endPoint y: 511, distance: 129.3
click at [709, 510] on div "That's it [PERSON_NAME], we're all set! Thank you for submitting your timings, …" at bounding box center [684, 410] width 639 height 316
click at [711, 511] on body "That's it [PERSON_NAME], we're all set! Thank you for submitting your timings, …" at bounding box center [684, 291] width 1368 height 583
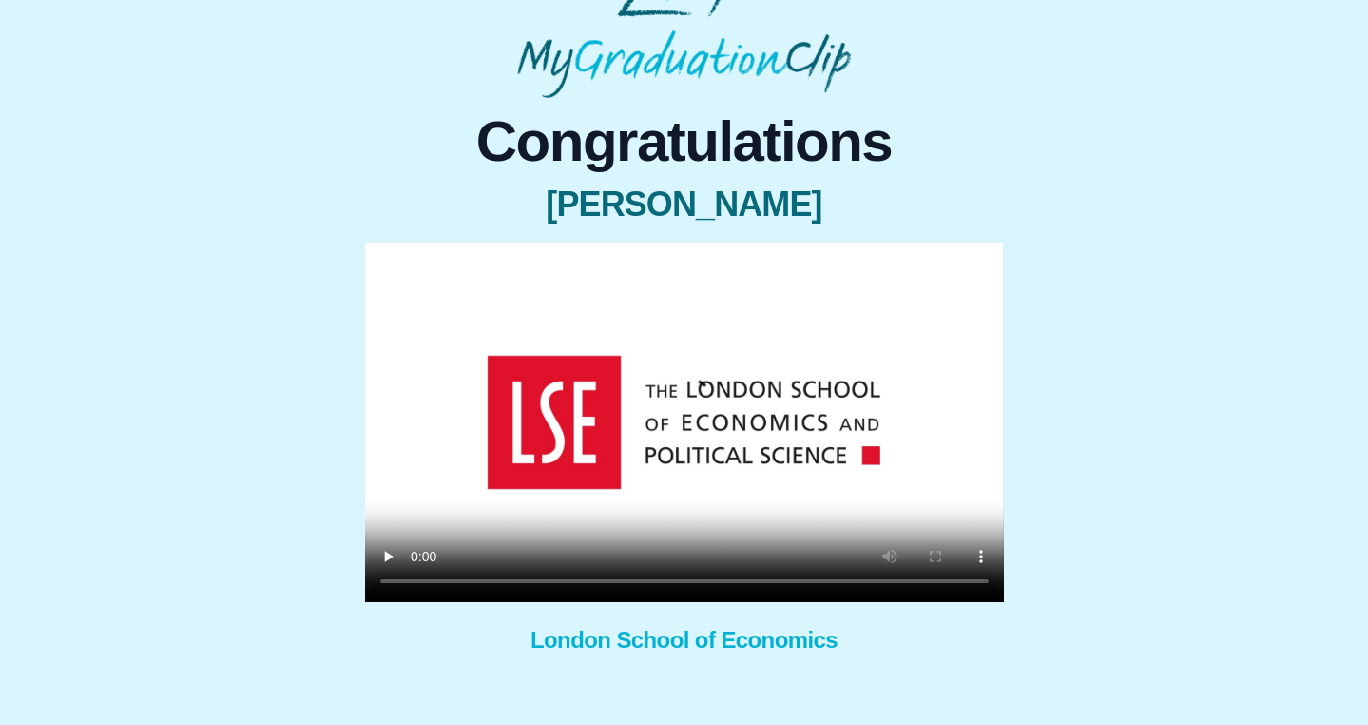
scroll to position [66, 0]
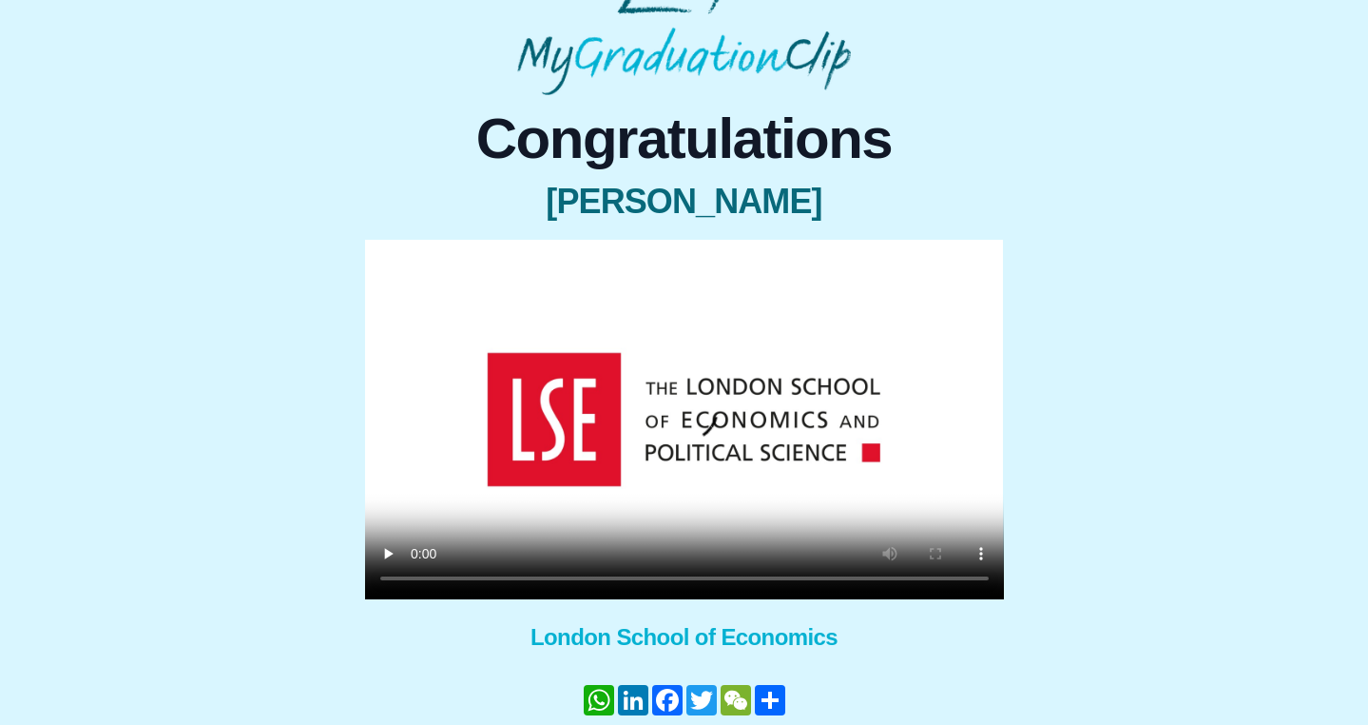
click at [419, 581] on video at bounding box center [684, 419] width 639 height 359
click at [521, 576] on video at bounding box center [684, 419] width 639 height 359
click at [540, 579] on video at bounding box center [684, 419] width 639 height 359
click at [709, 578] on video at bounding box center [684, 419] width 639 height 359
click at [744, 578] on video at bounding box center [684, 419] width 639 height 359
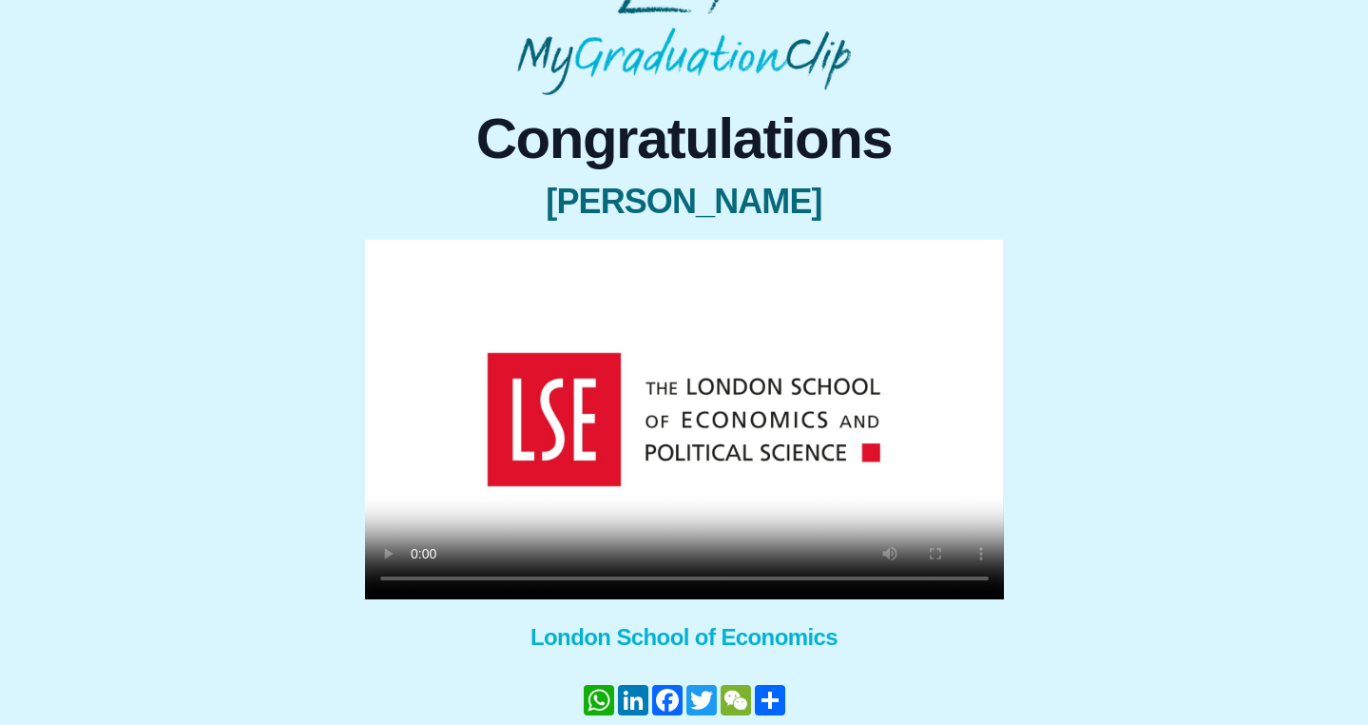
click at [775, 578] on video at bounding box center [684, 419] width 639 height 359
click at [420, 570] on video at bounding box center [684, 419] width 639 height 359
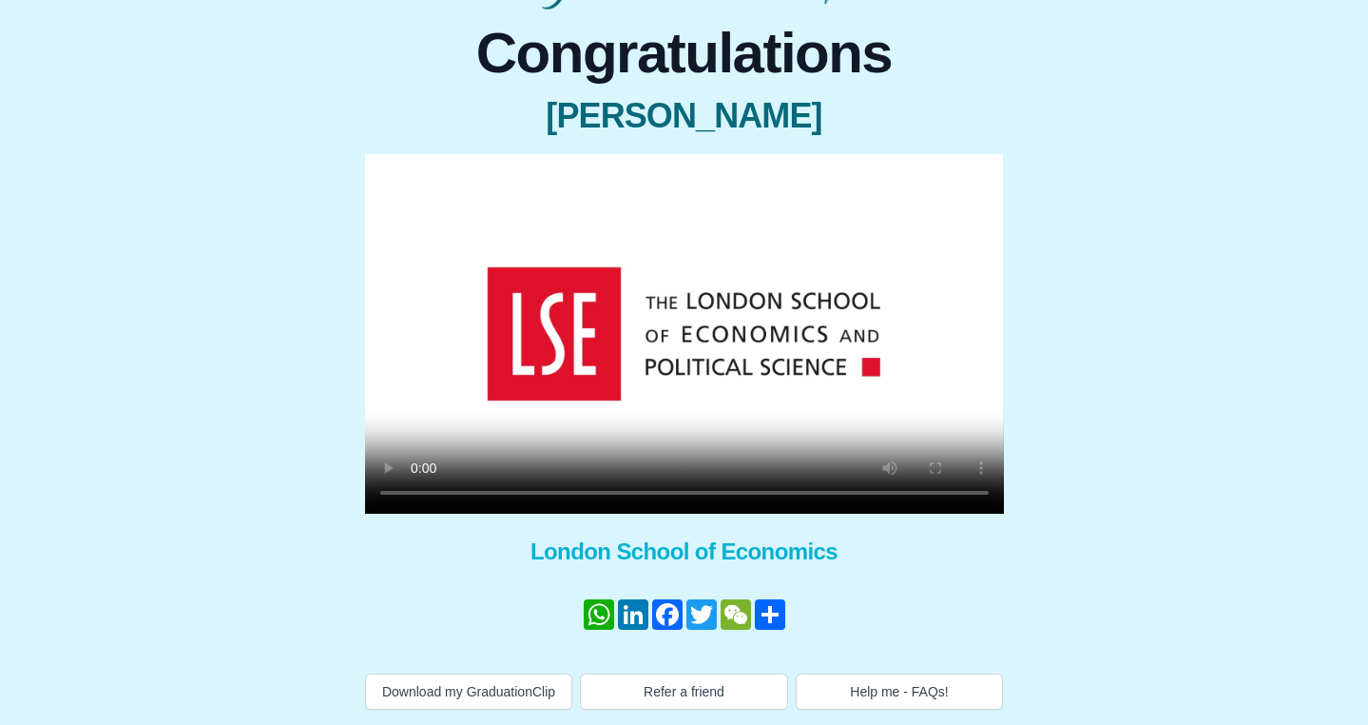
scroll to position [170, 0]
click at [881, 683] on button "Help me - FAQs!" at bounding box center [900, 691] width 208 height 36
click at [1098, 279] on div "Congratulations Tianzi Li × Share your GraduationClip now! WhatsApp LinkedIn Fa…" at bounding box center [684, 360] width 1338 height 700
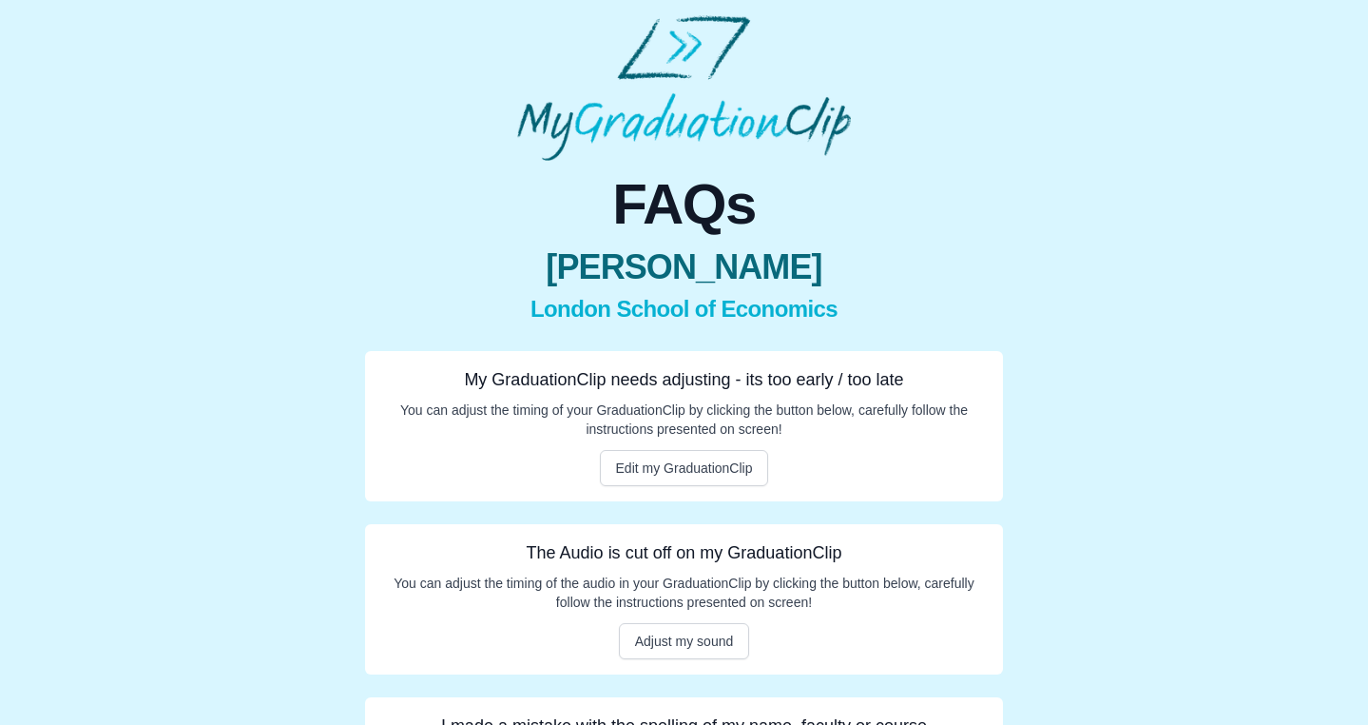
click at [1203, 92] on div "FAQs [PERSON_NAME] London School of Economics My GraduationClip needs adjusting…" at bounding box center [684, 431] width 1338 height 832
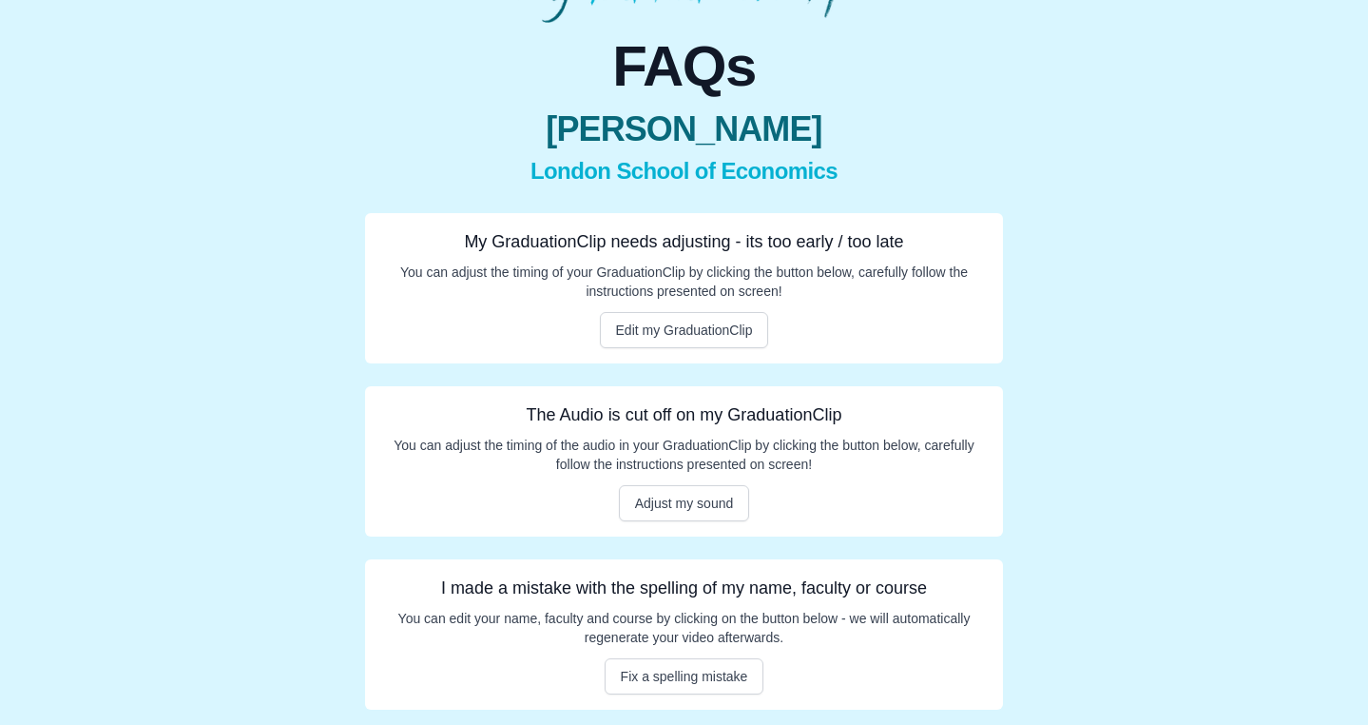
scroll to position [138, 0]
click at [664, 510] on button "Adjust my sound" at bounding box center [684, 503] width 131 height 36
click at [685, 336] on button "Edit my GraduationClip" at bounding box center [684, 330] width 169 height 36
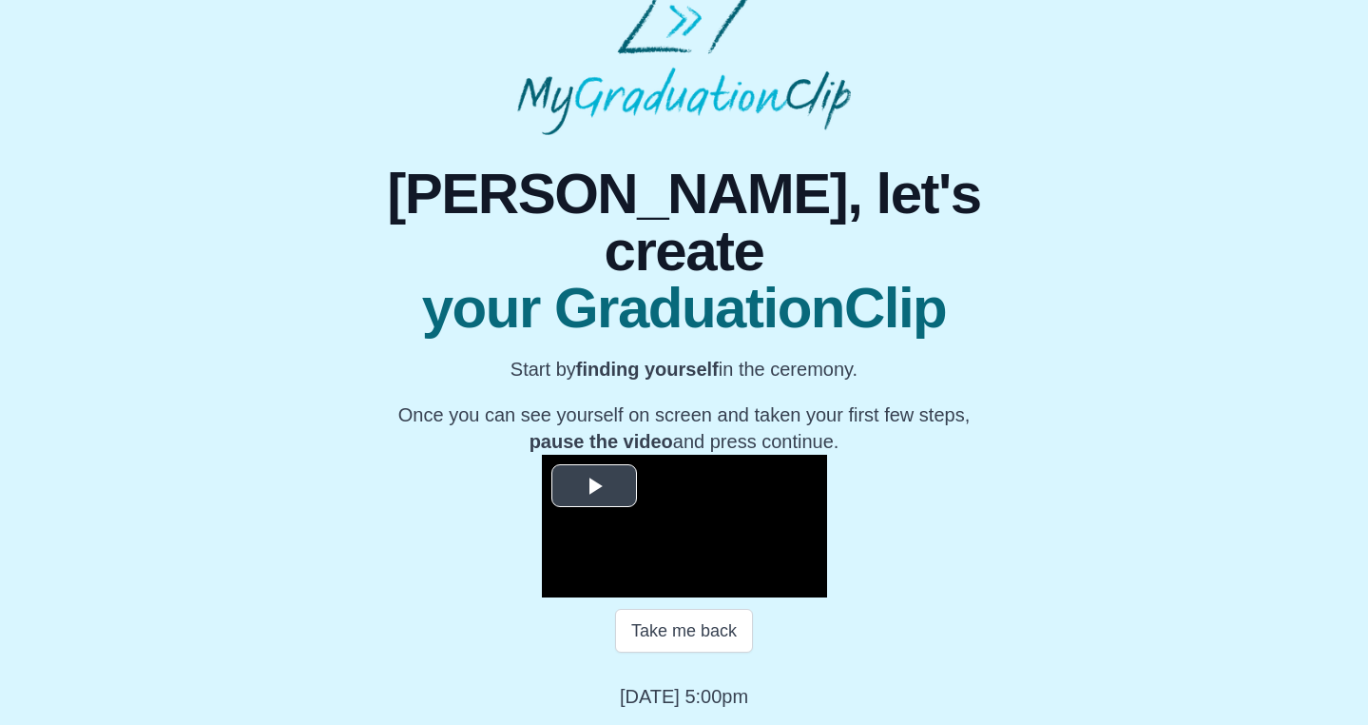
scroll to position [211, 0]
click at [594, 486] on span "Video Player" at bounding box center [594, 486] width 0 height 0
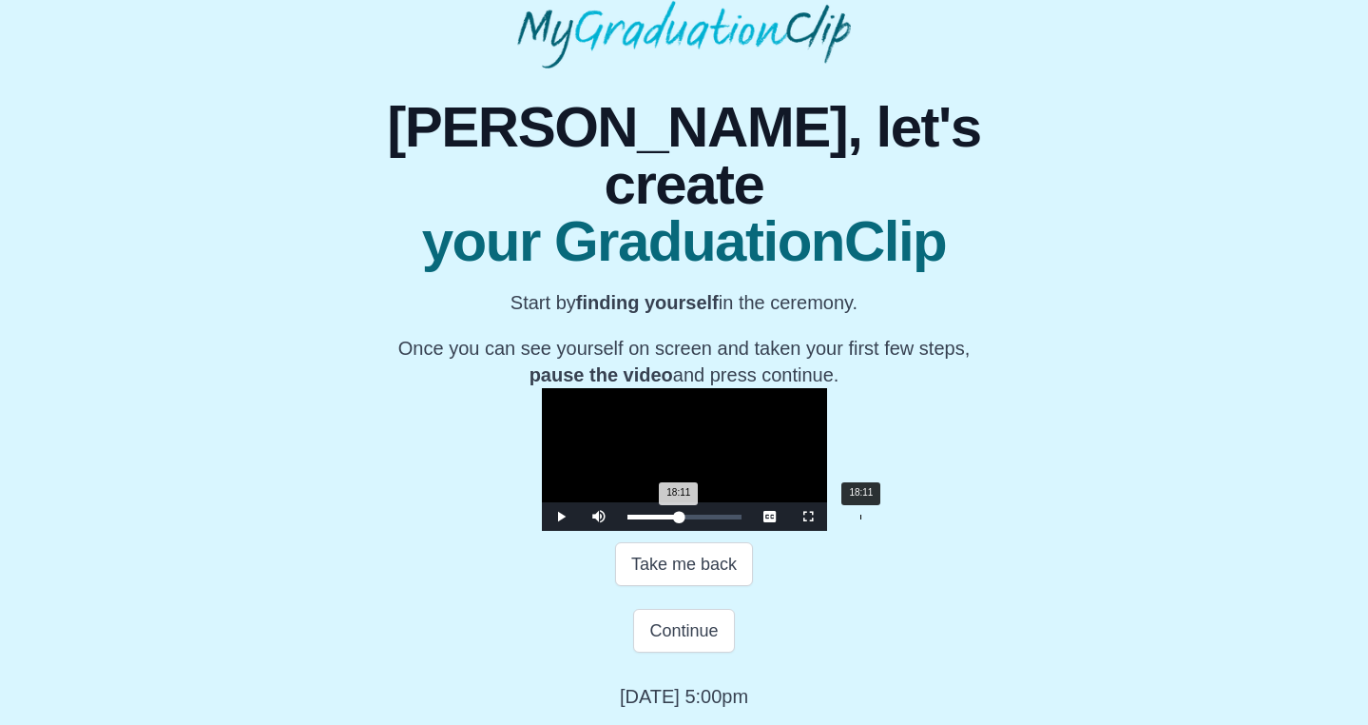
click at [662, 519] on div "18:11 Progress : 0%" at bounding box center [654, 516] width 52 height 5
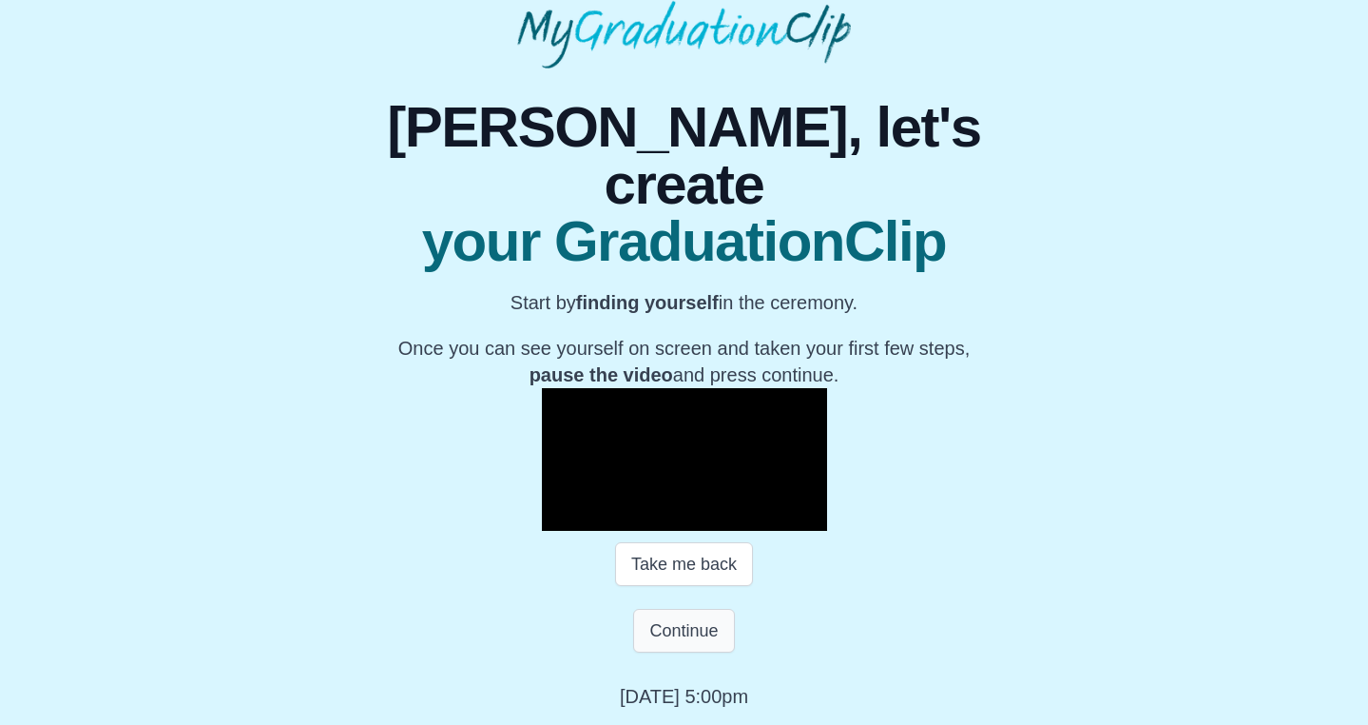
click at [675, 652] on button "Continue" at bounding box center [683, 631] width 101 height 44
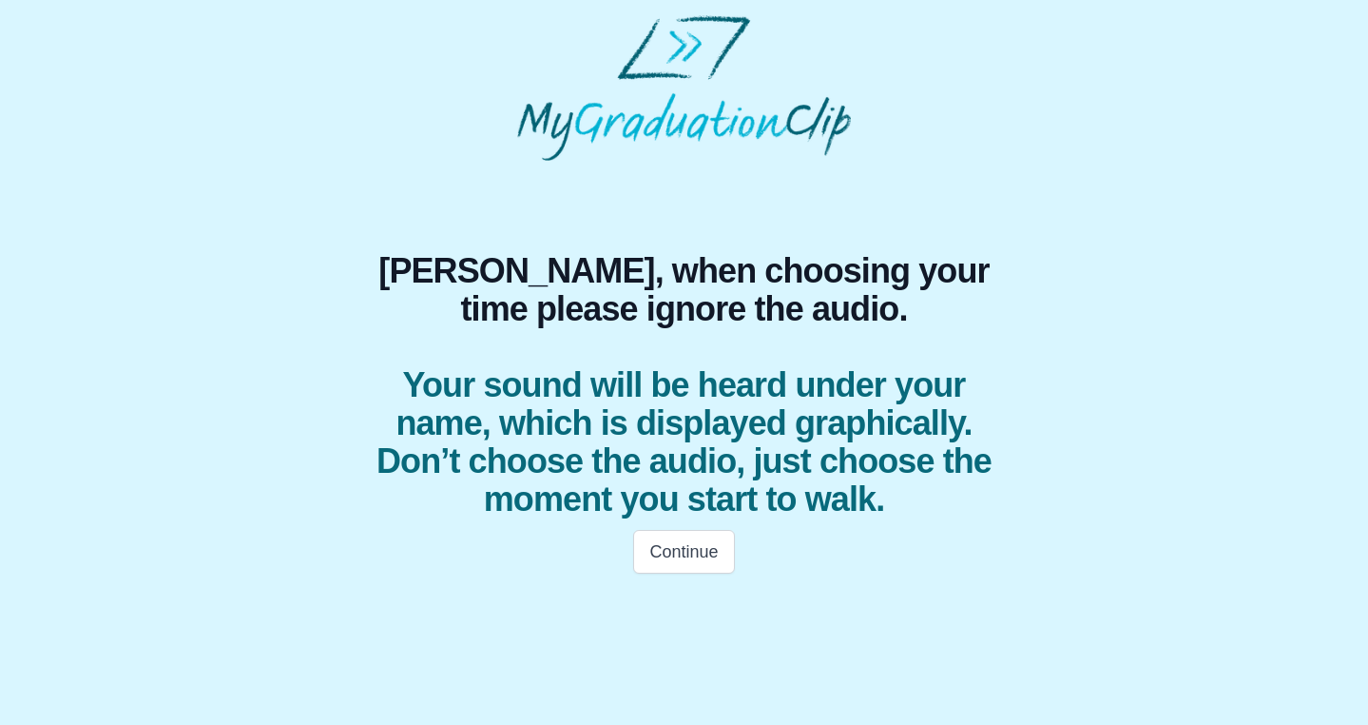
scroll to position [0, 0]
click at [684, 540] on button "Continue" at bounding box center [683, 552] width 101 height 44
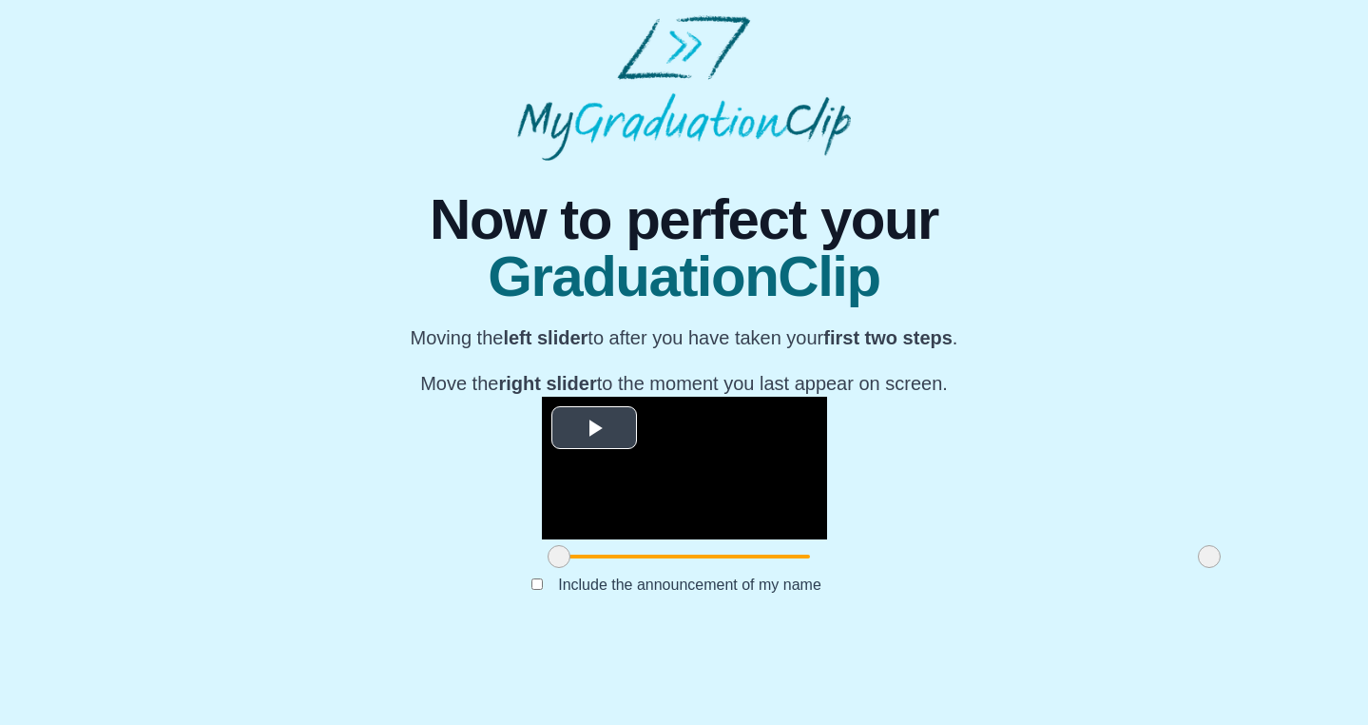
scroll to position [165, 0]
click at [594, 428] on span "Video Player" at bounding box center [594, 428] width 0 height 0
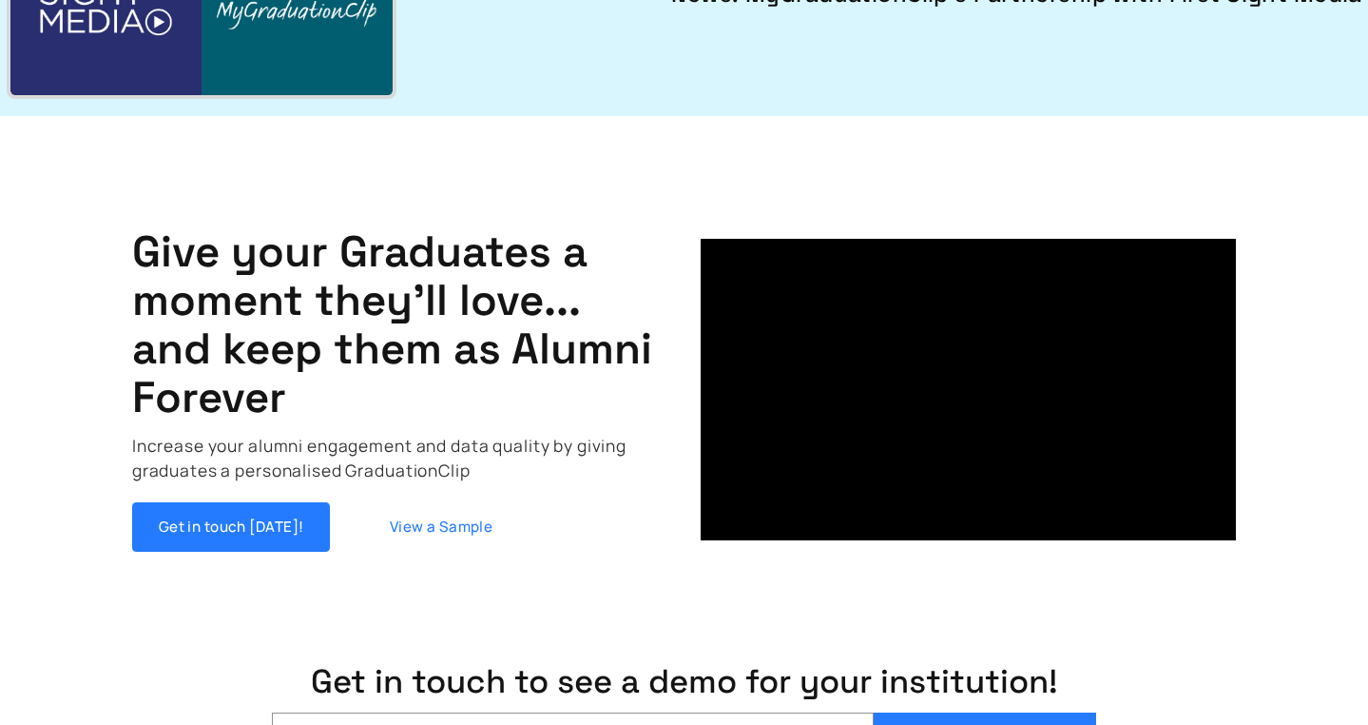
scroll to position [275, 0]
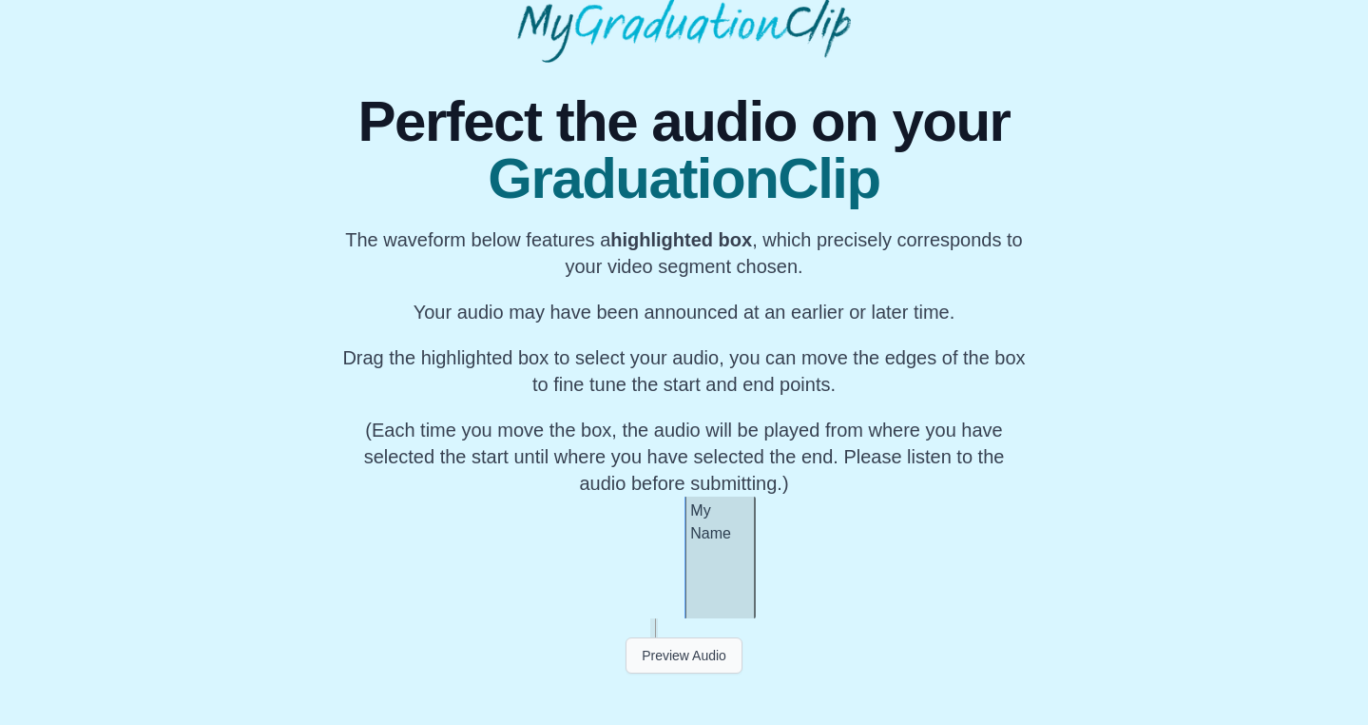
scroll to position [98, 0]
click at [668, 664] on button "Preview Audio" at bounding box center [684, 655] width 117 height 36
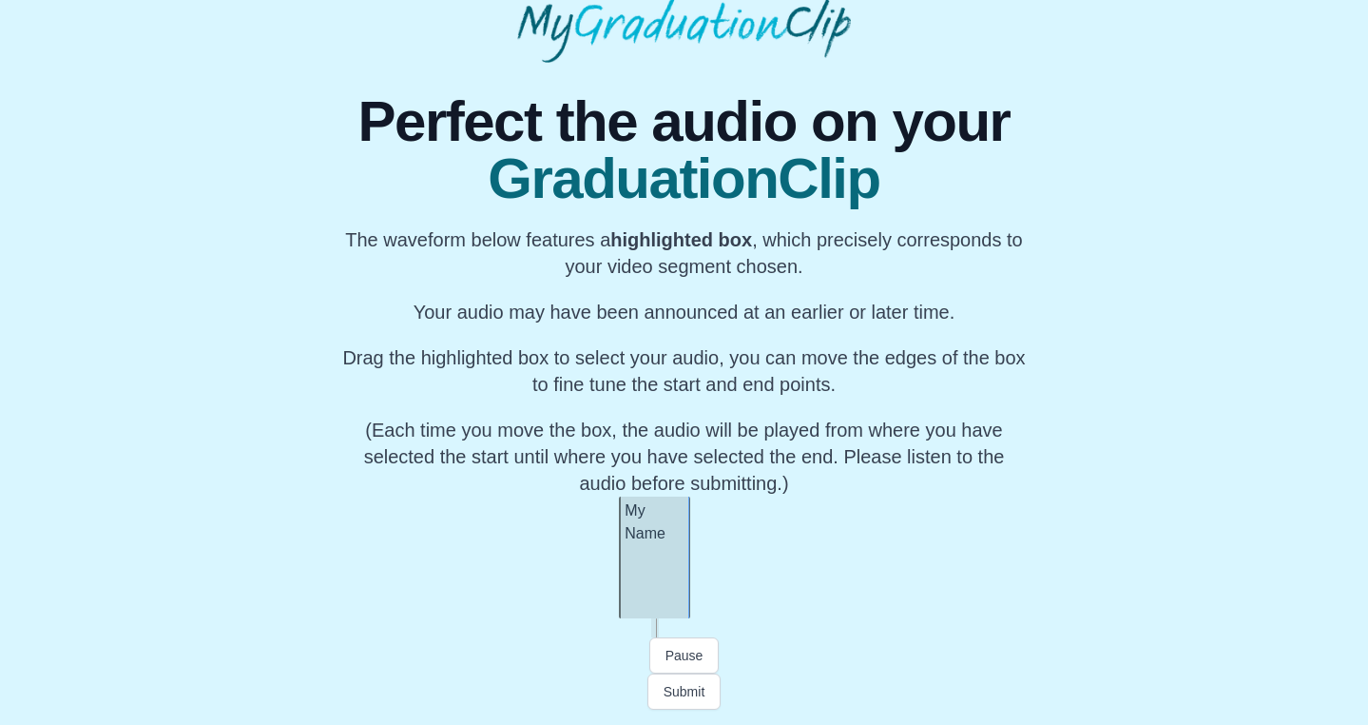
scroll to position [0, 25757]
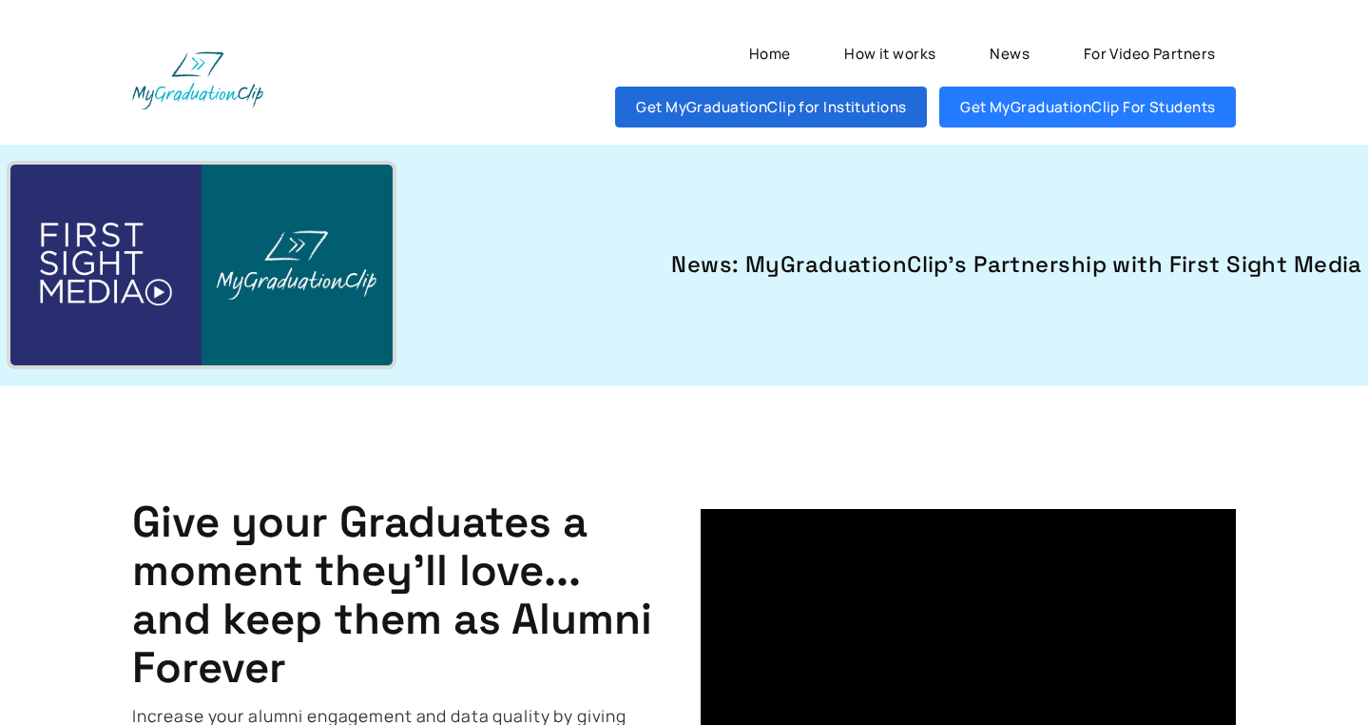
click at [866, 110] on link "Get MyGraduationClip for Institutions" at bounding box center [771, 107] width 312 height 41
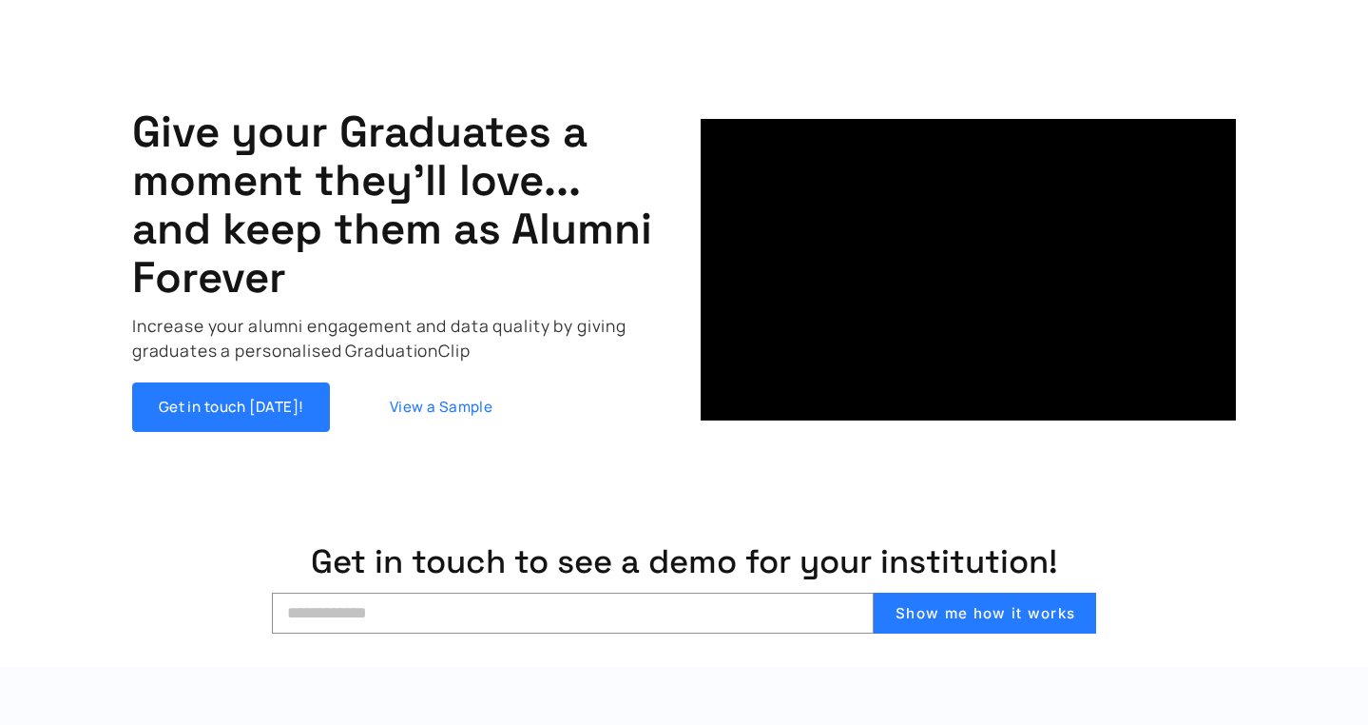
scroll to position [441, 0]
